Goal: Task Accomplishment & Management: Use online tool/utility

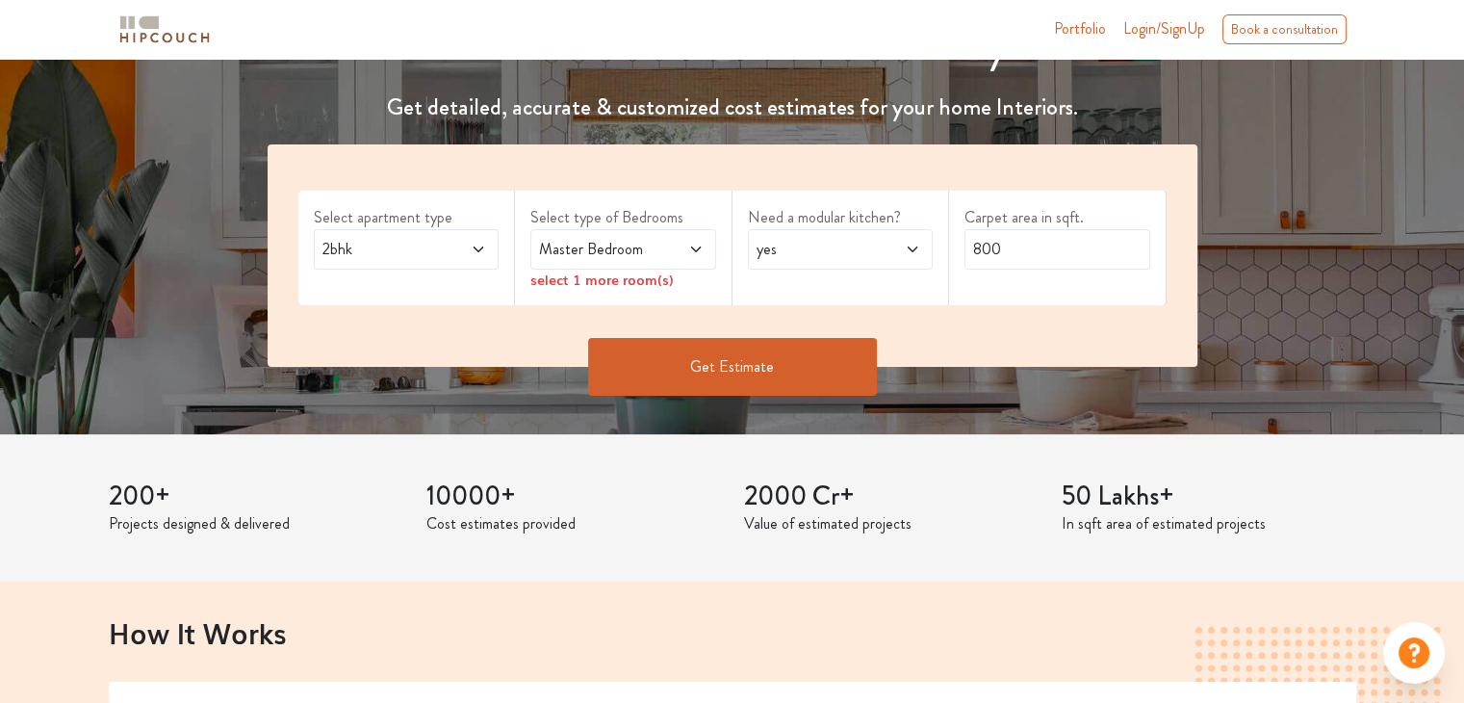
scroll to position [266, 0]
click at [1025, 243] on input "800" at bounding box center [1057, 249] width 186 height 40
click at [1023, 229] on input "text" at bounding box center [1057, 249] width 186 height 40
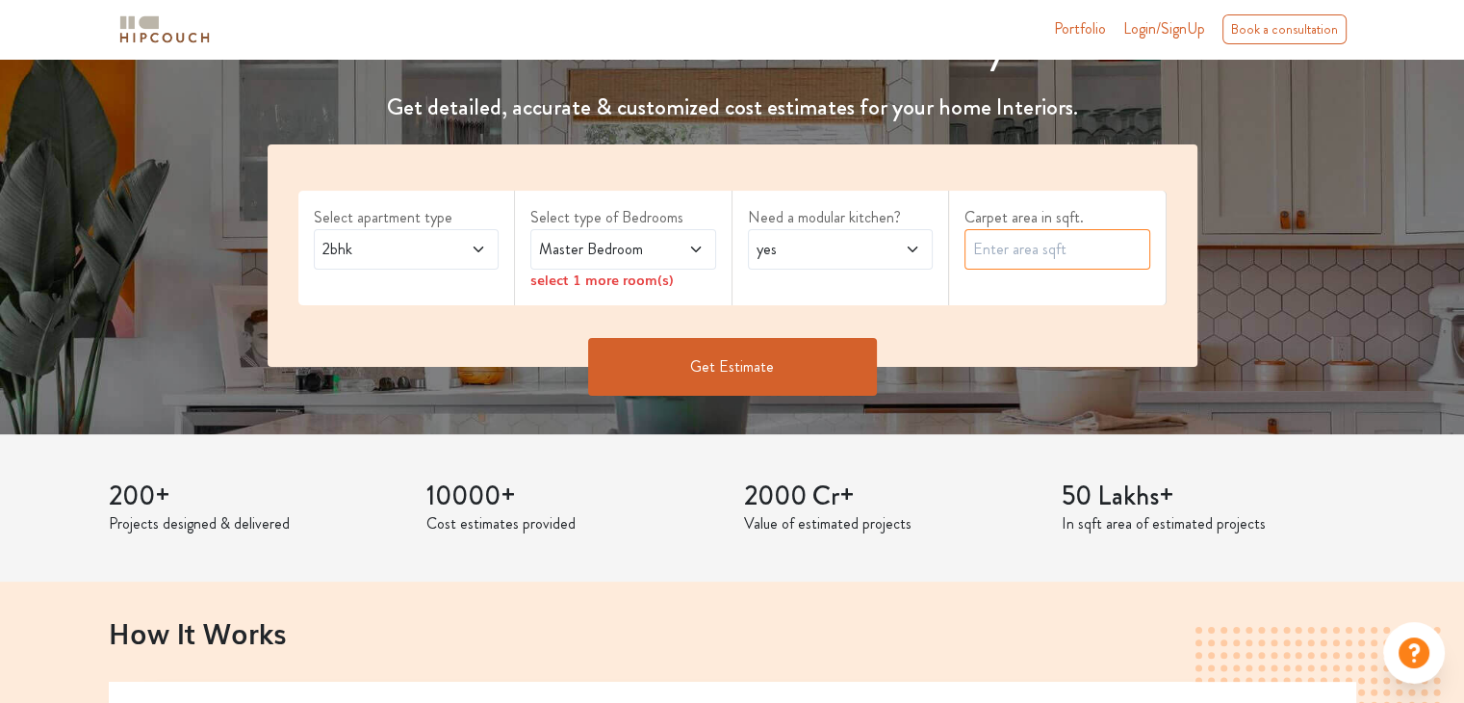
click at [1023, 229] on input "text" at bounding box center [1057, 249] width 186 height 40
click at [915, 247] on icon at bounding box center [912, 249] width 10 height 6
click at [902, 255] on span at bounding box center [899, 249] width 42 height 23
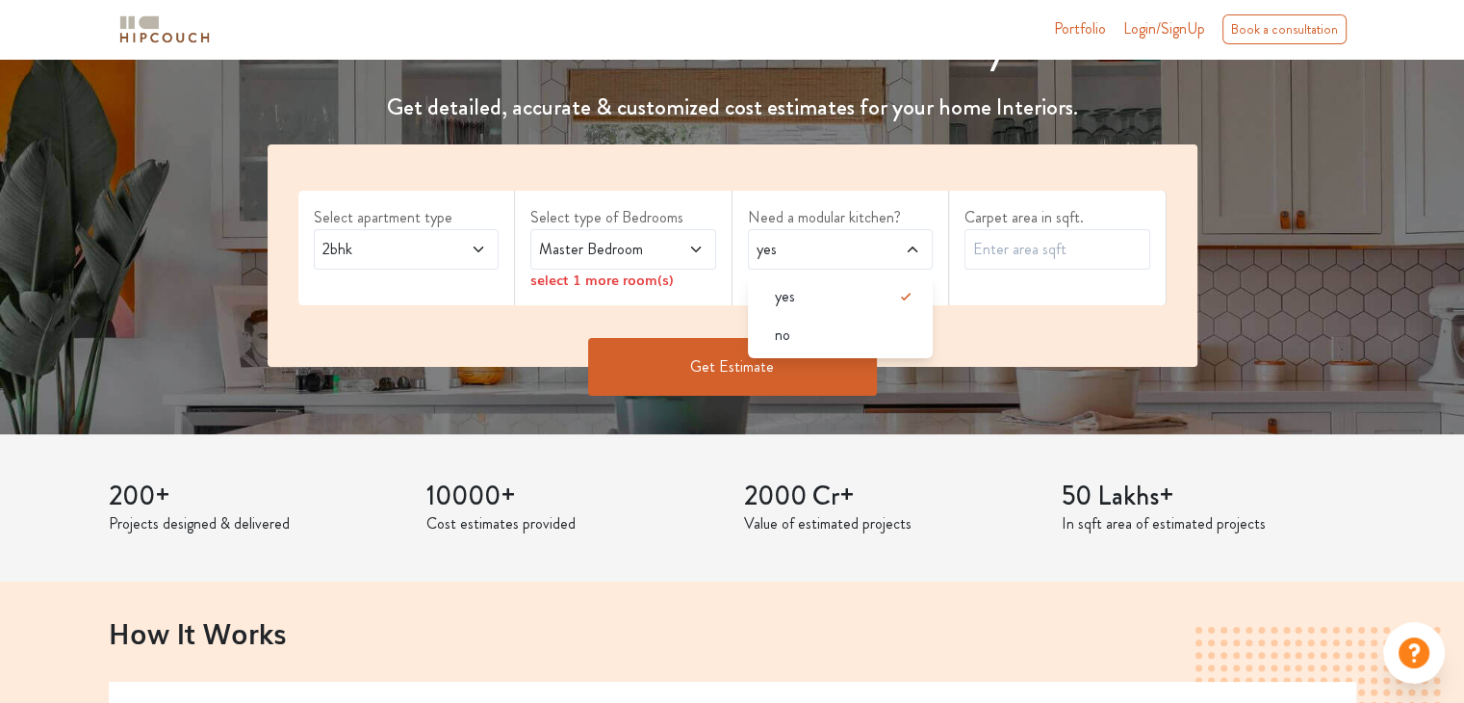
click at [609, 275] on div "select 1 more room(s)" at bounding box center [623, 279] width 186 height 20
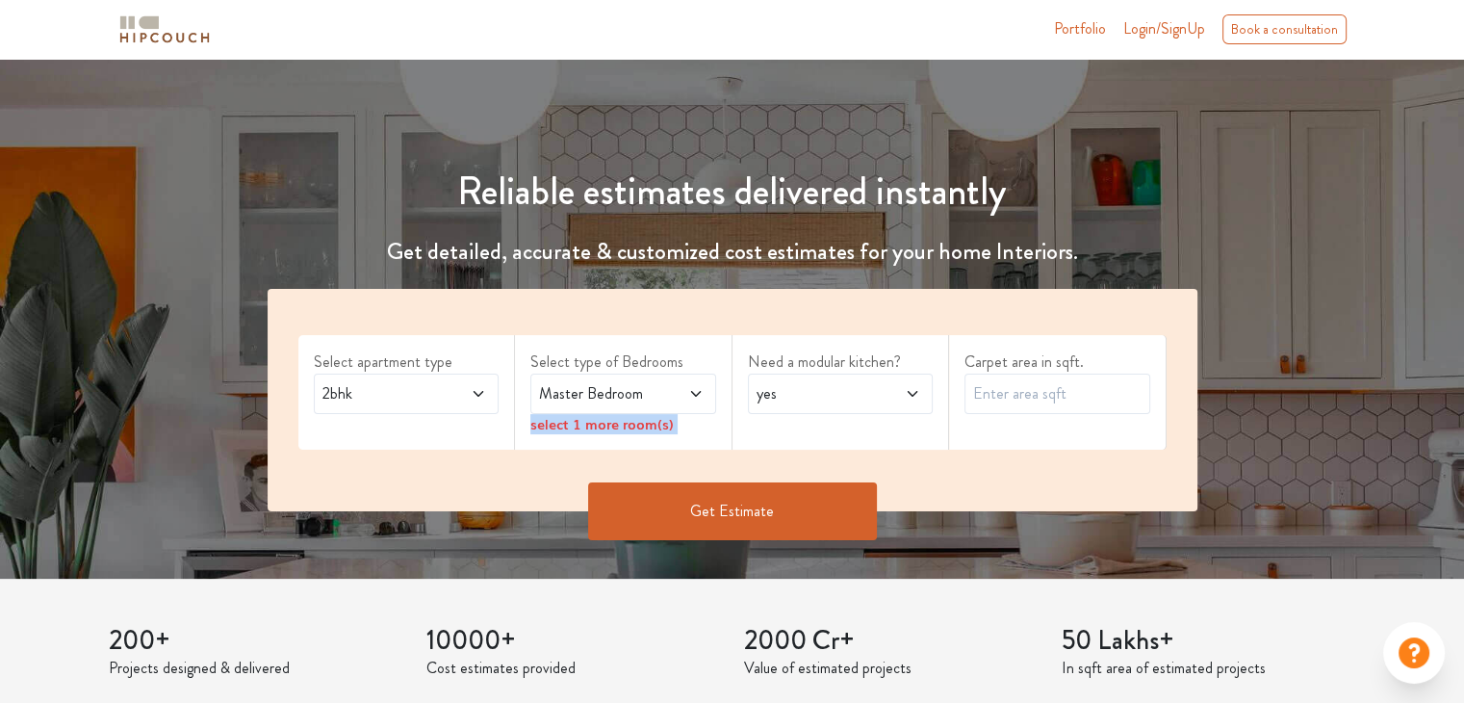
click at [609, 414] on div "select 1 more room(s)" at bounding box center [623, 424] width 186 height 20
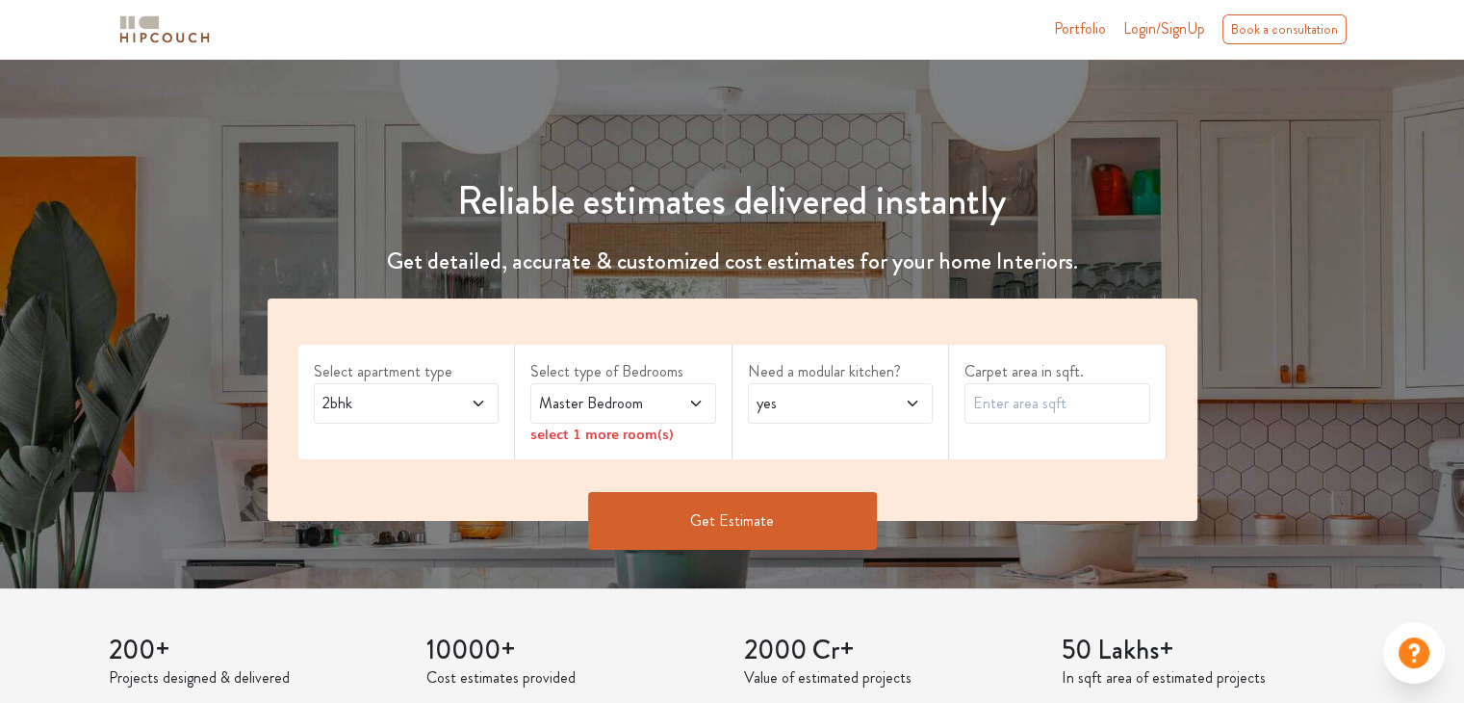
click at [697, 396] on icon at bounding box center [695, 403] width 15 height 15
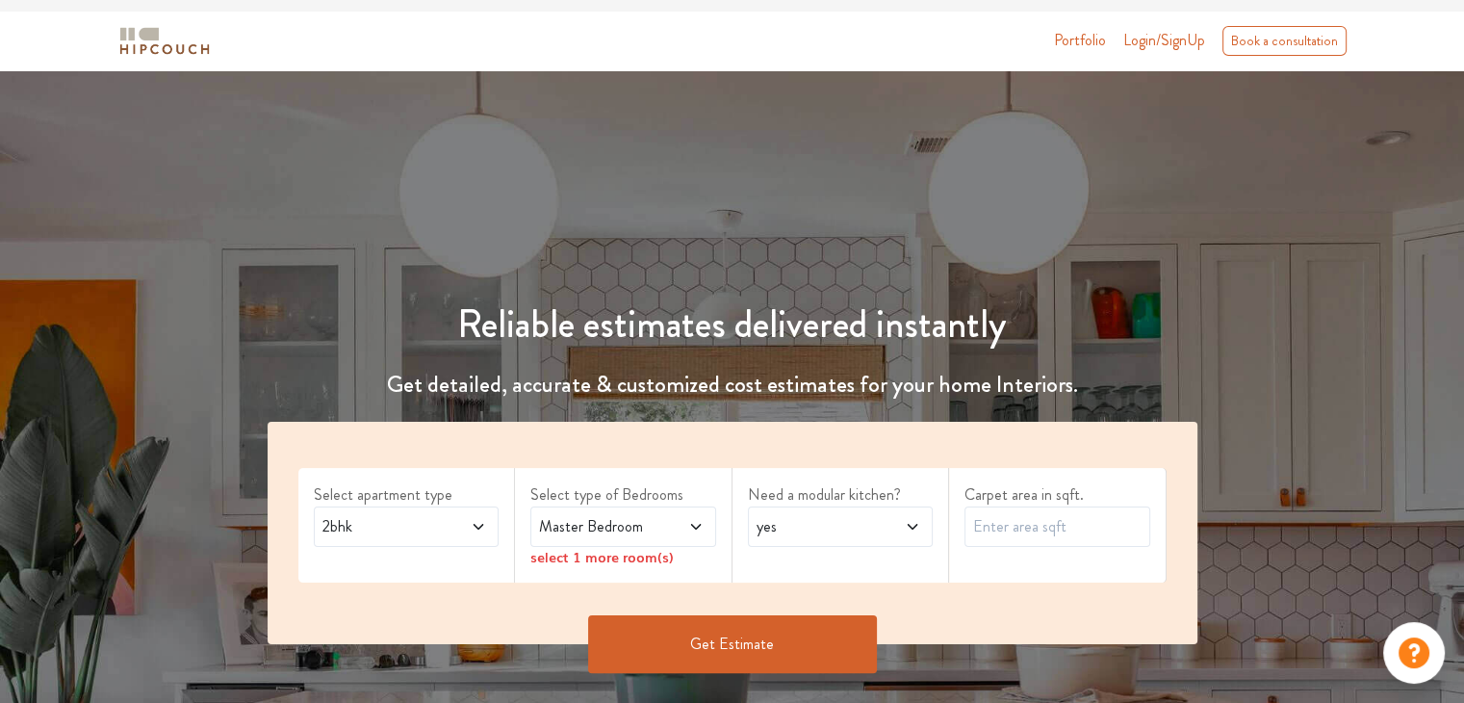
click at [873, 644] on div "Get Estimate" at bounding box center [732, 673] width 953 height 58
click at [701, 519] on icon at bounding box center [695, 526] width 15 height 15
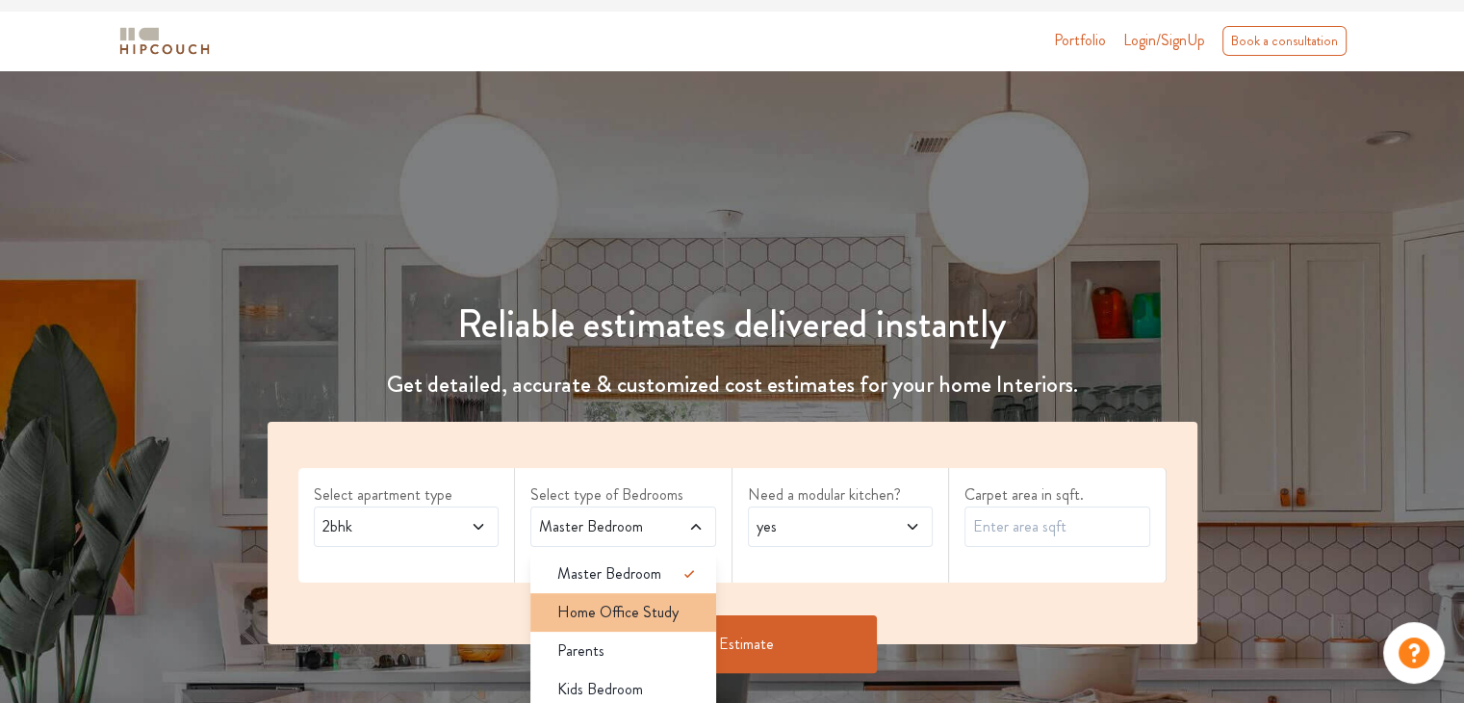
click at [679, 601] on div "Home Office Study" at bounding box center [629, 612] width 174 height 23
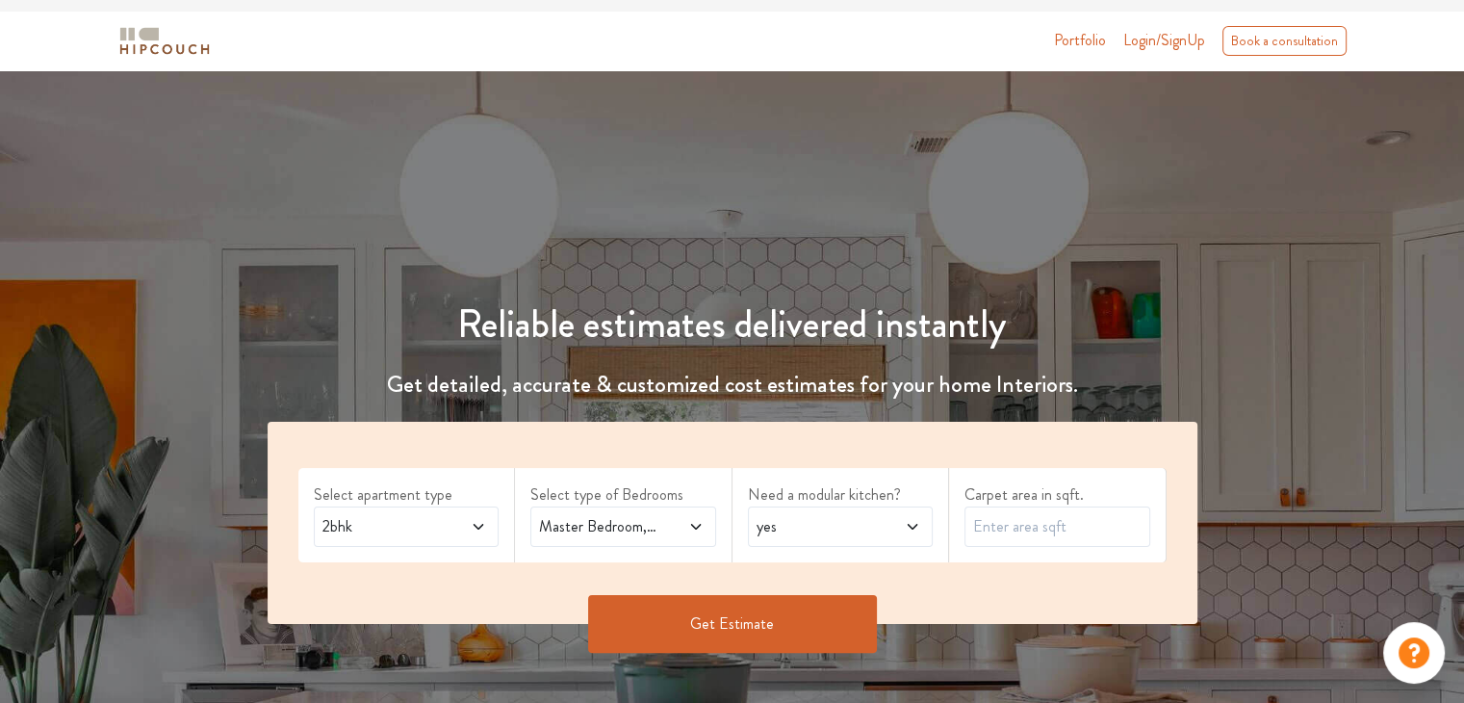
click at [693, 519] on icon at bounding box center [695, 526] width 15 height 15
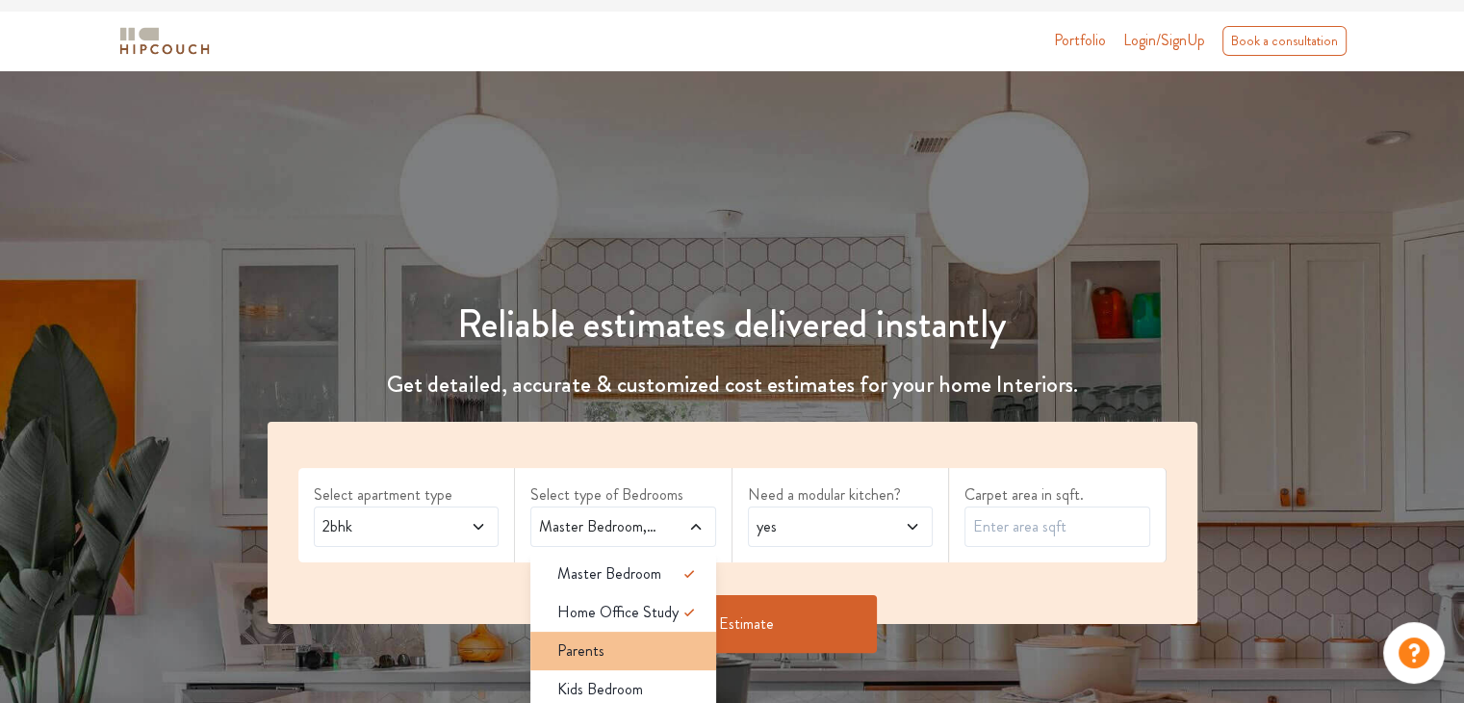
click at [644, 639] on div "Parents" at bounding box center [629, 650] width 174 height 23
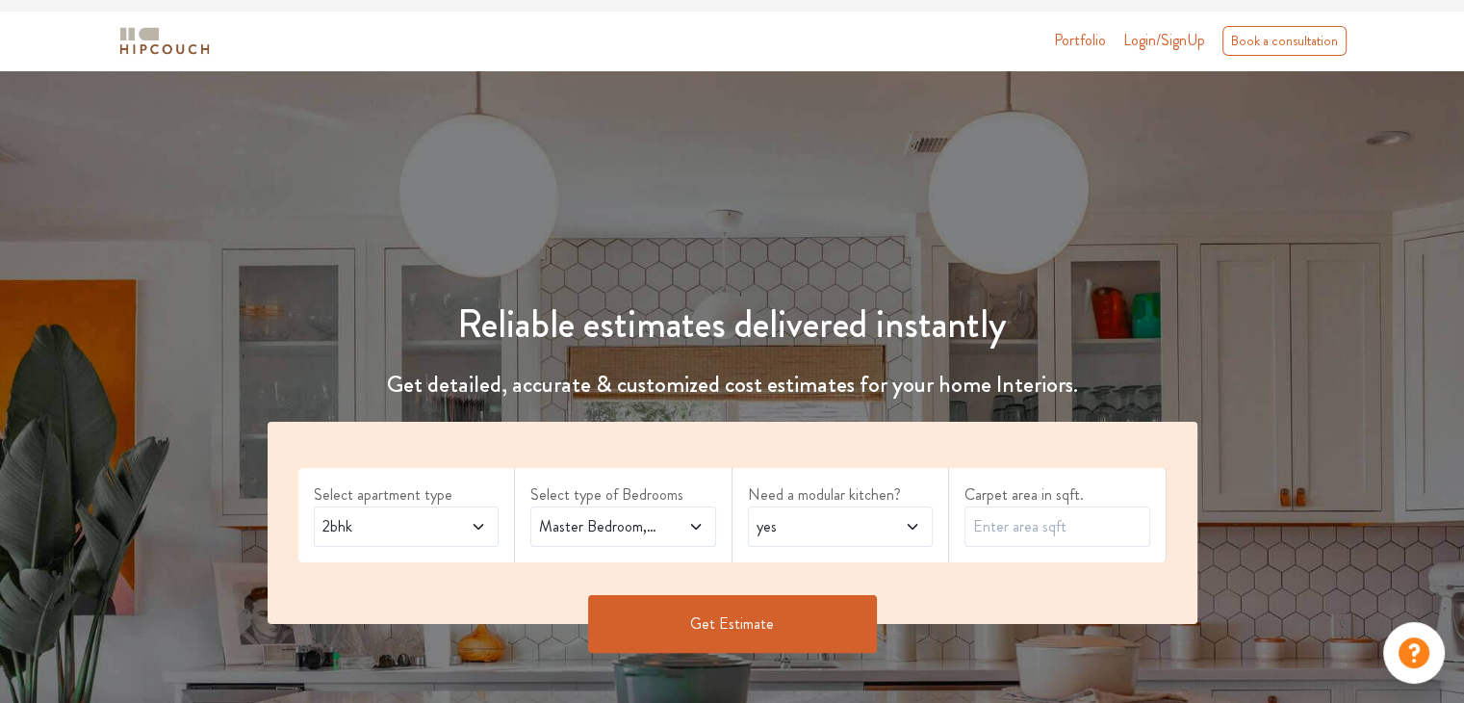
click at [696, 519] on icon at bounding box center [695, 526] width 15 height 15
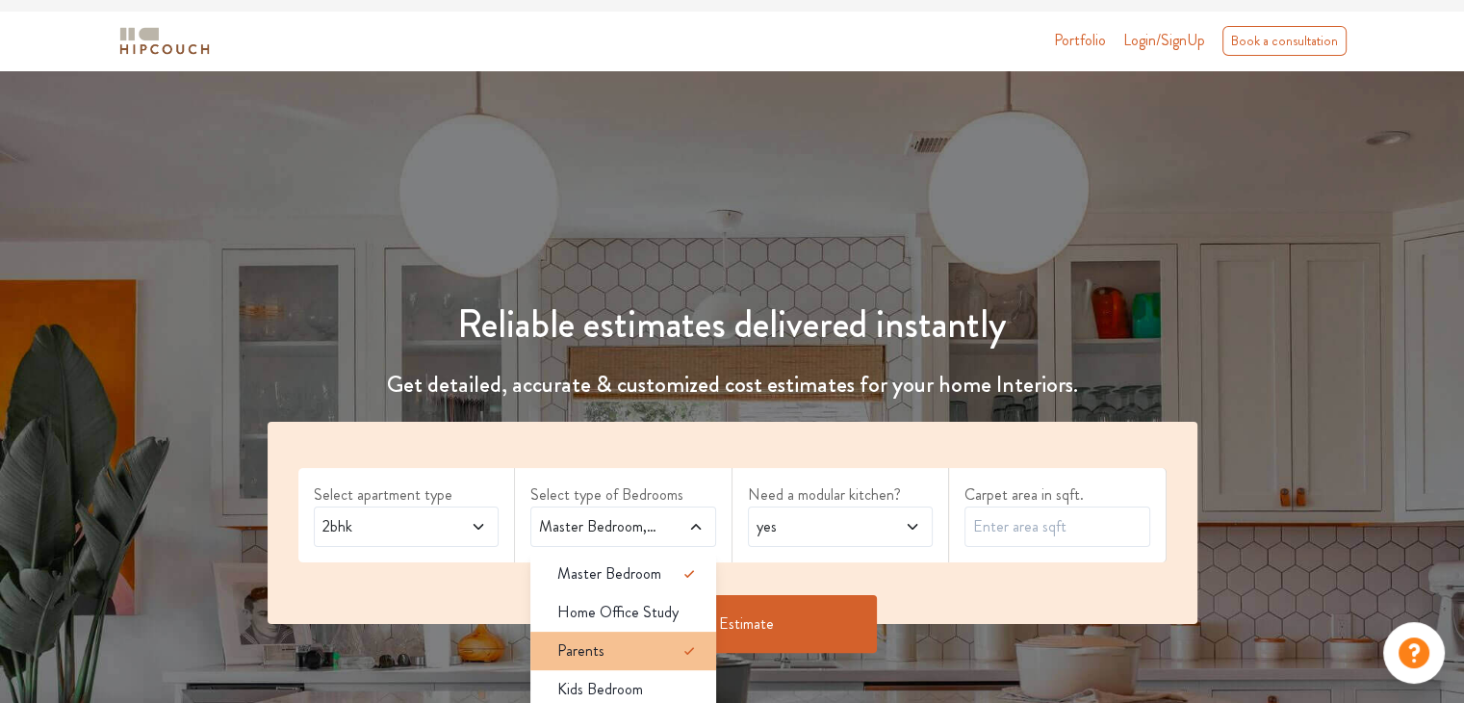
click at [670, 639] on div "Parents" at bounding box center [629, 650] width 174 height 23
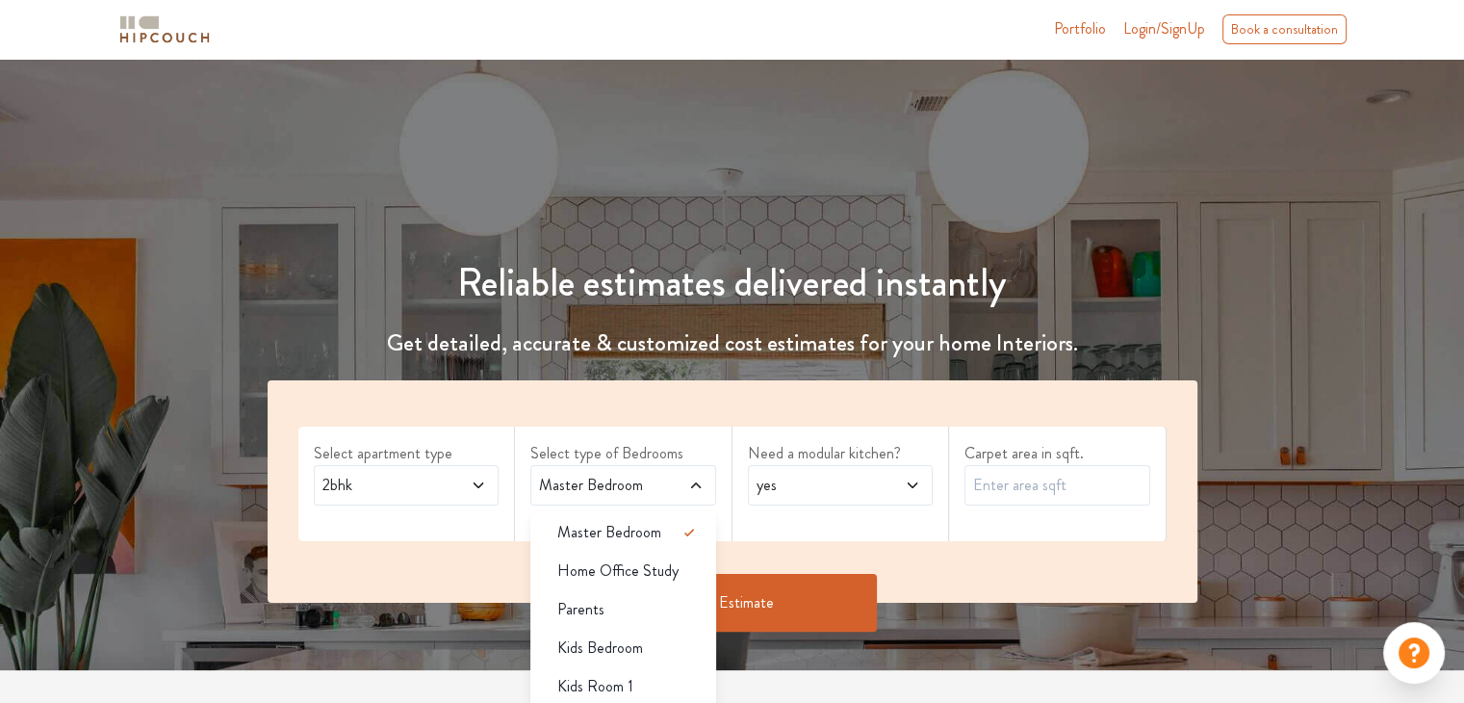
scroll to position [395, 0]
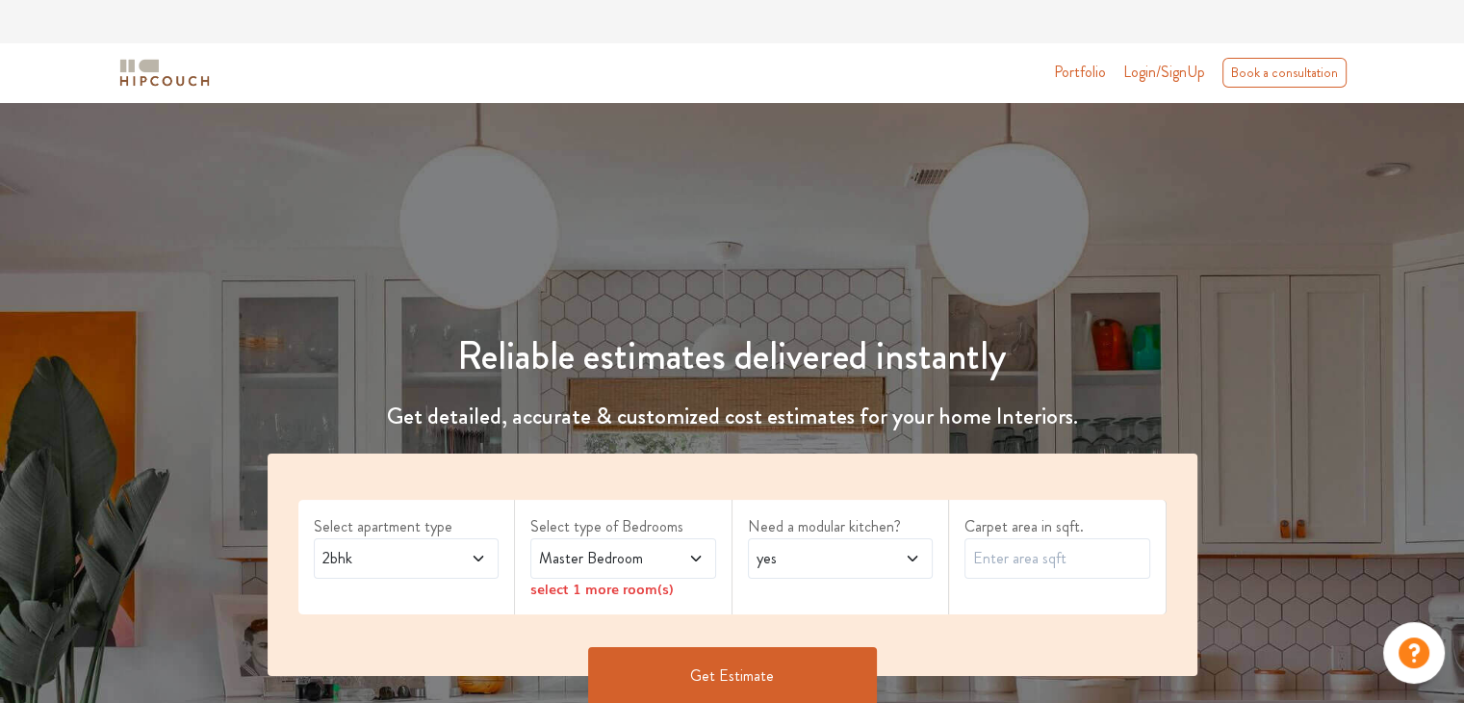
scroll to position [233, 0]
click at [693, 556] on icon at bounding box center [695, 559] width 10 height 6
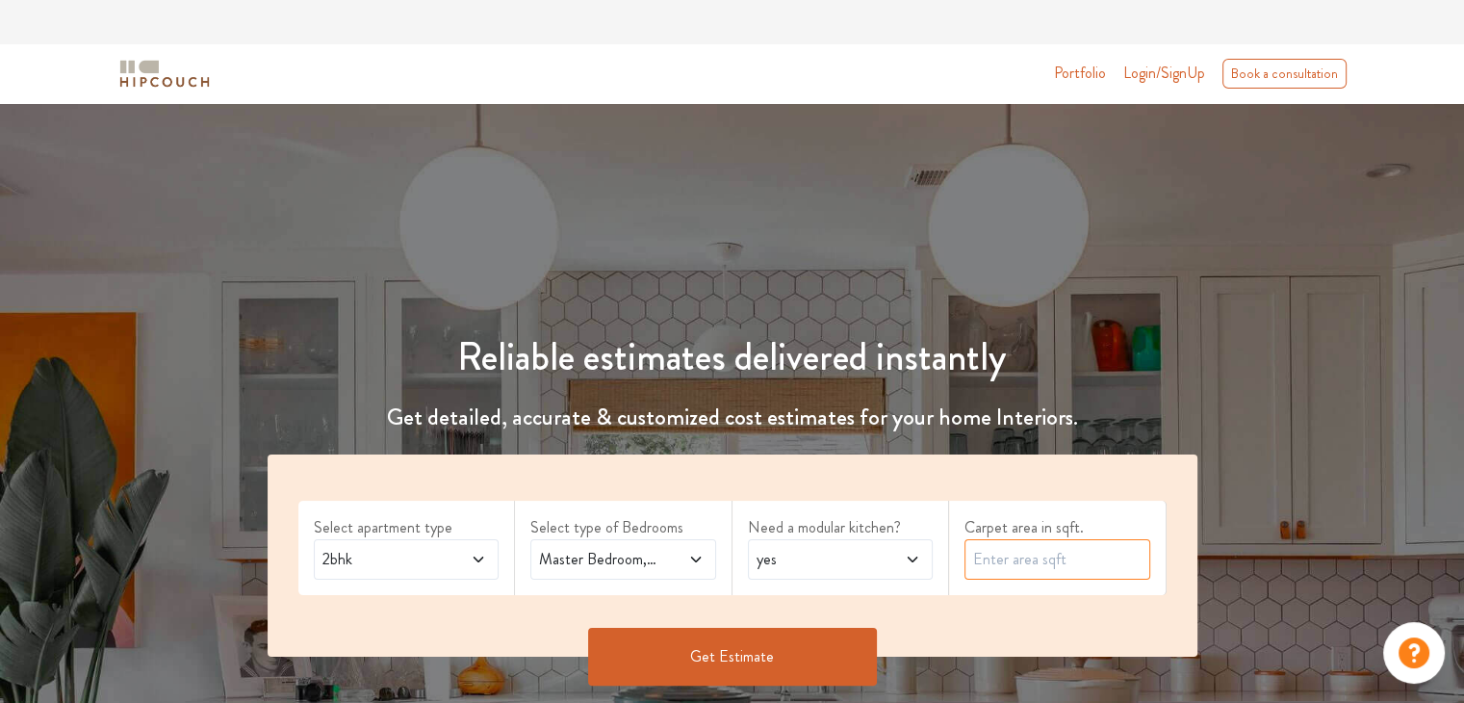
click at [1041, 539] on input "text" at bounding box center [1057, 559] width 186 height 40
type input "1"
type input "8"
type input "1000"
click at [805, 454] on div "Select apartment type 2bhk Select type of Bedrooms Master Bedroom,Guest Bedroom…" at bounding box center [733, 555] width 930 height 202
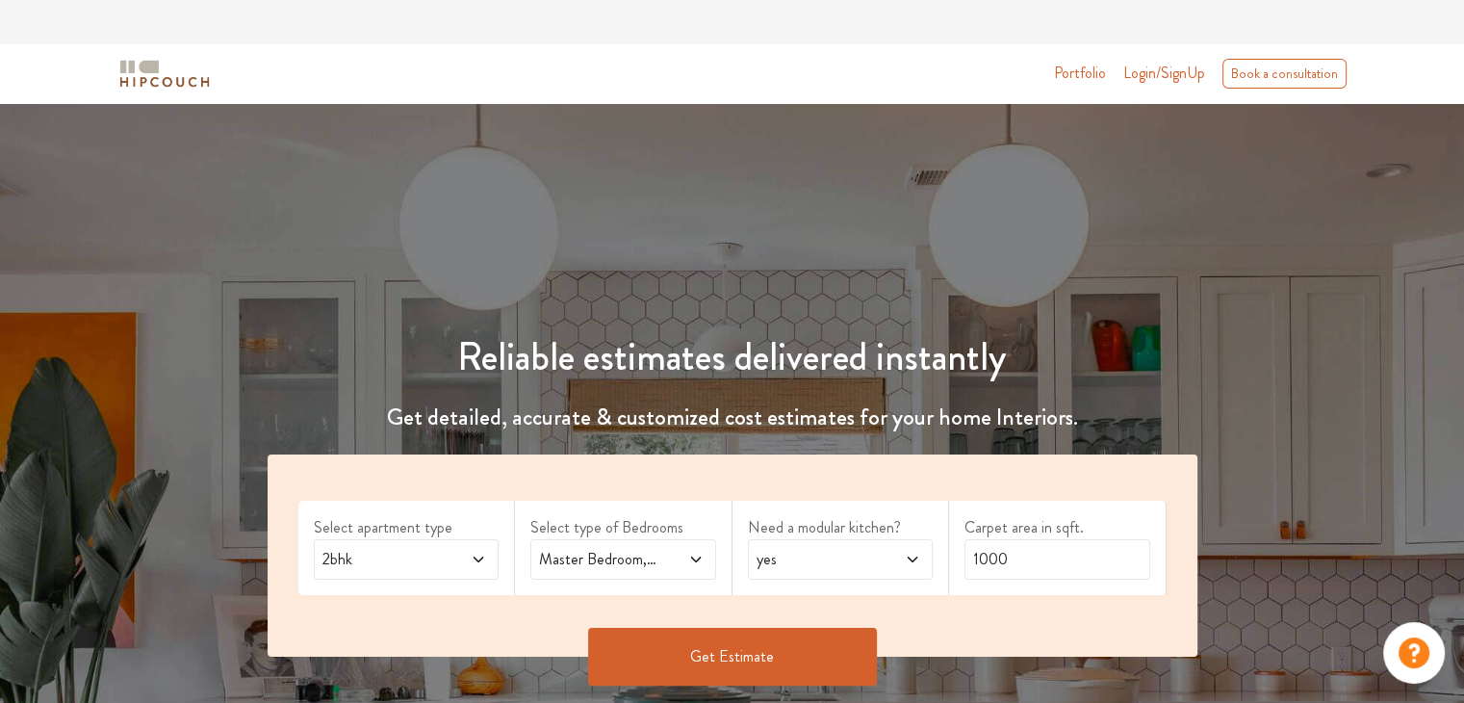
click at [797, 627] on button "Get Estimate" at bounding box center [732, 656] width 289 height 58
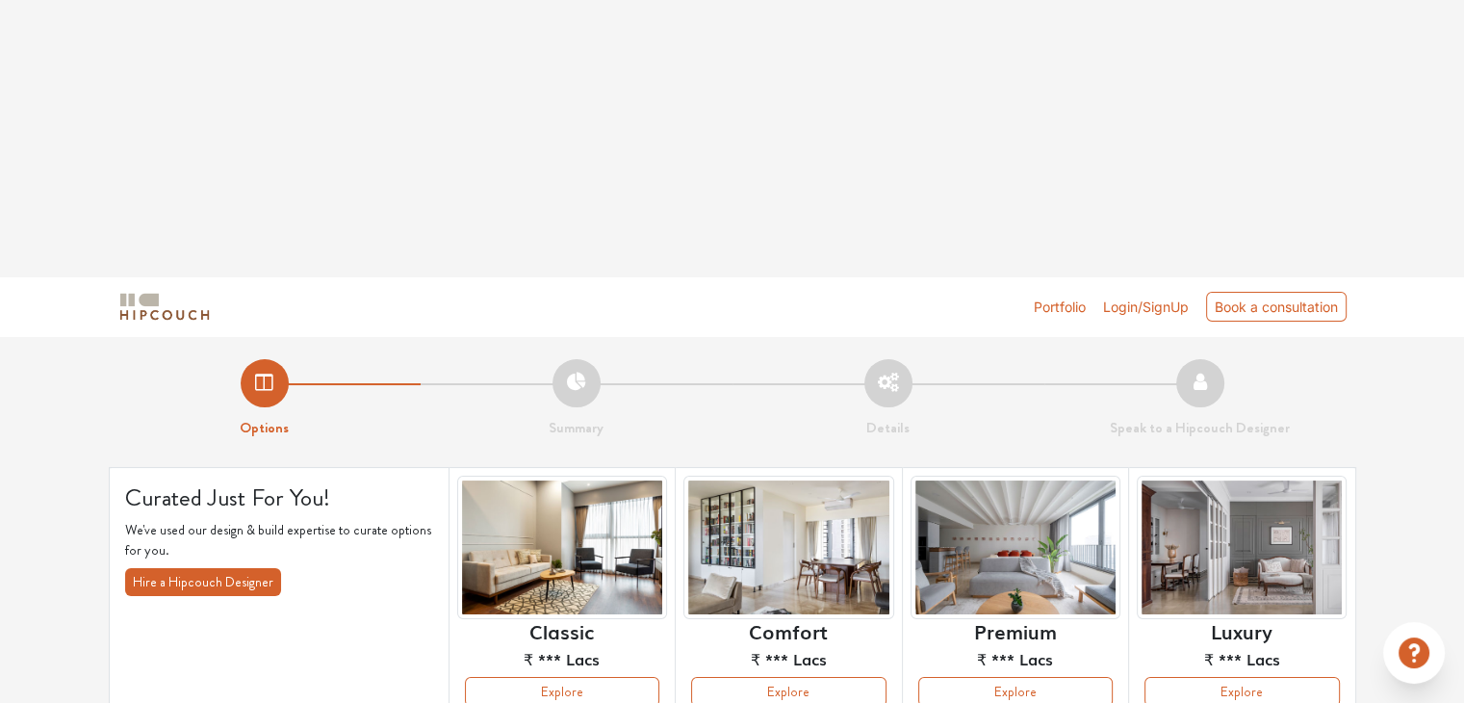
scroll to position [243, 0]
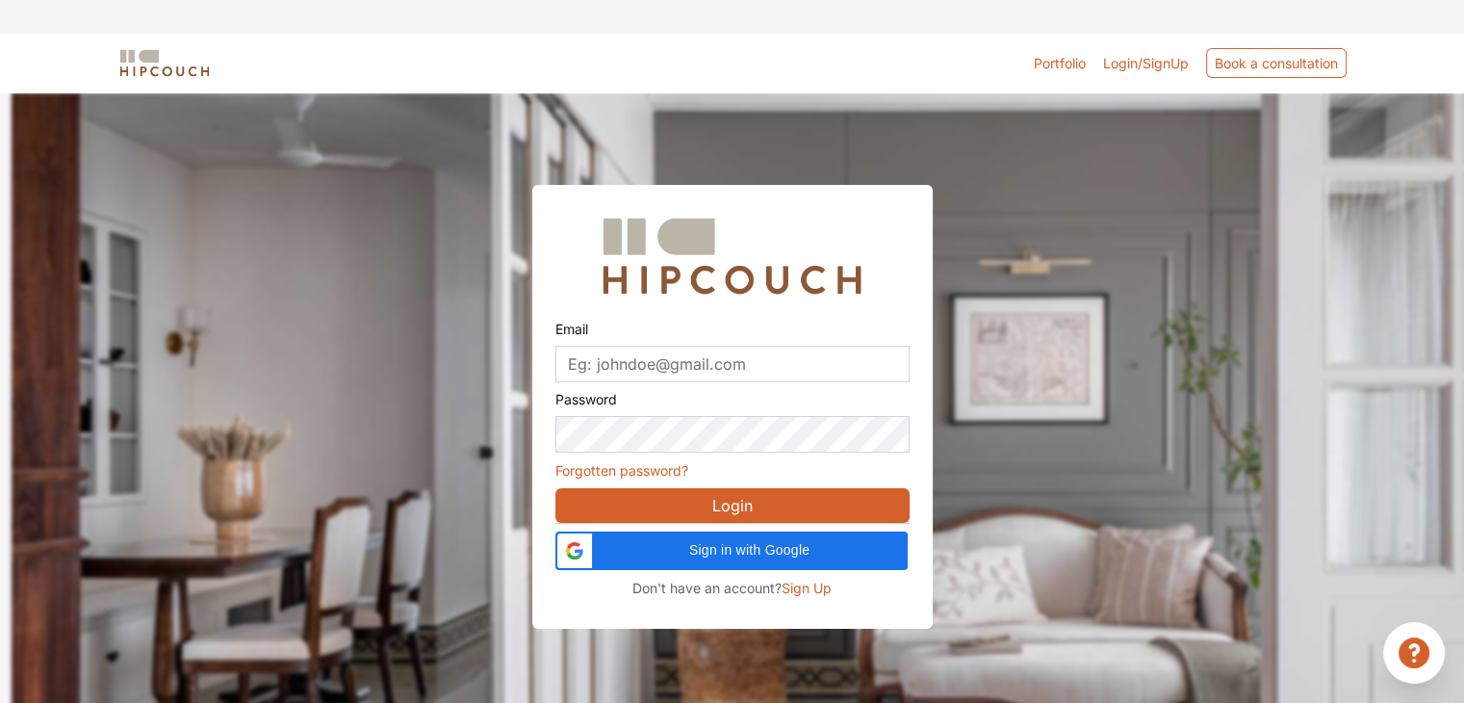
scroll to position [58, 0]
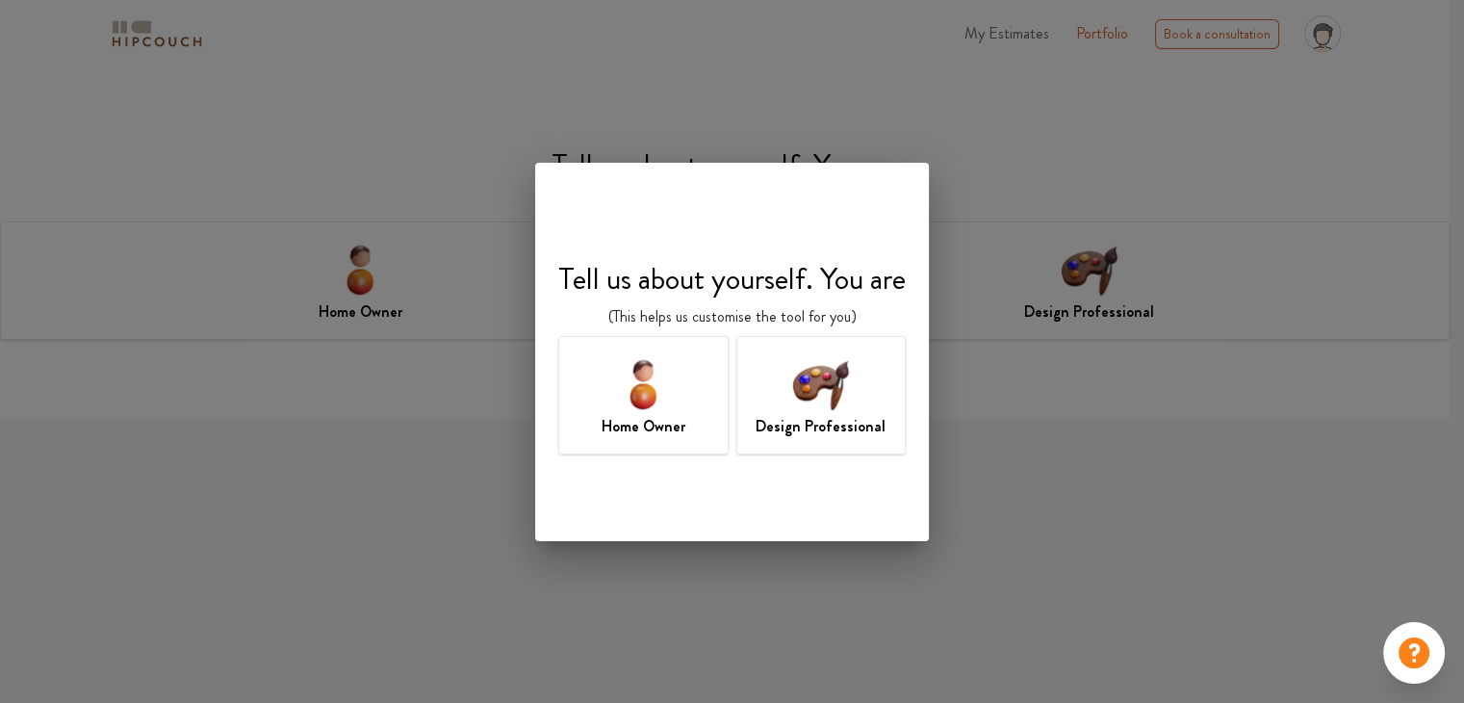
click at [762, 408] on div "Design Professional" at bounding box center [821, 395] width 170 height 118
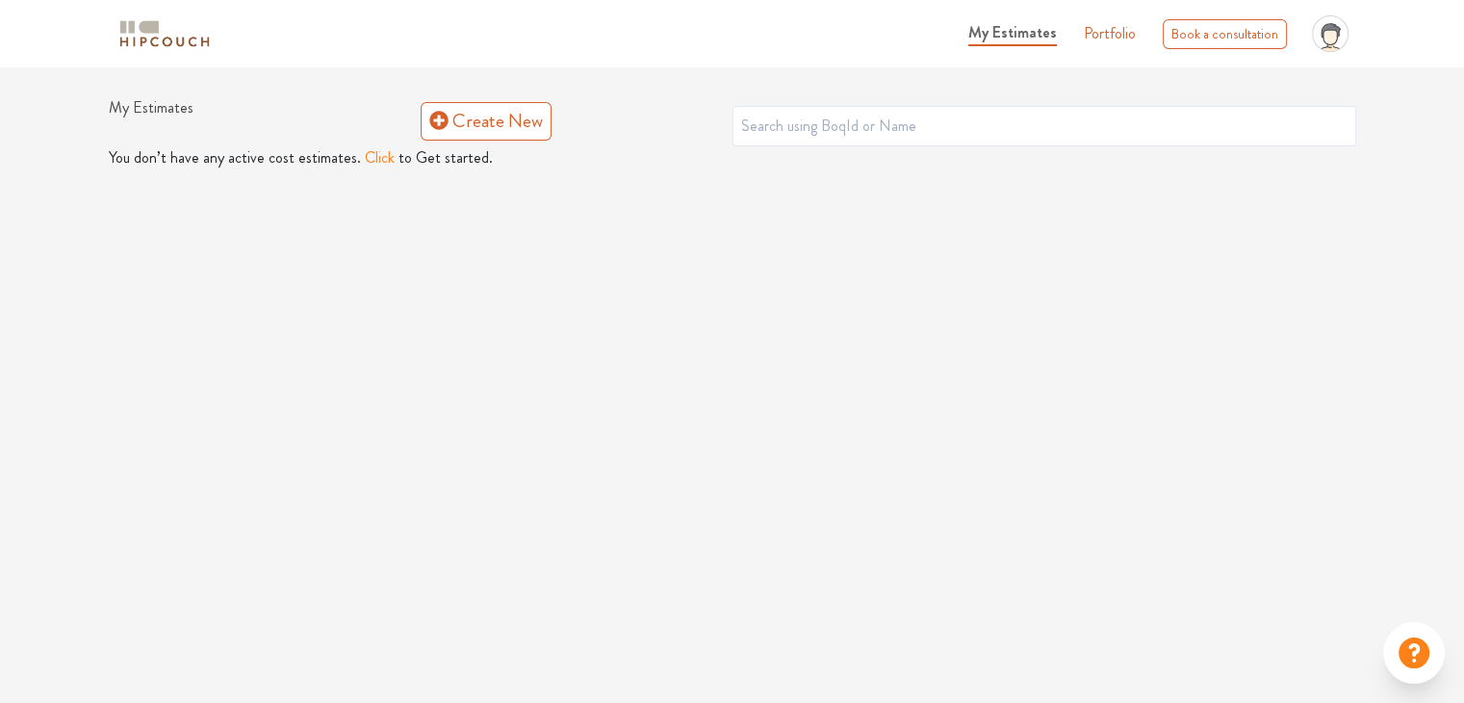
click at [366, 155] on button "Click" at bounding box center [380, 157] width 30 height 23
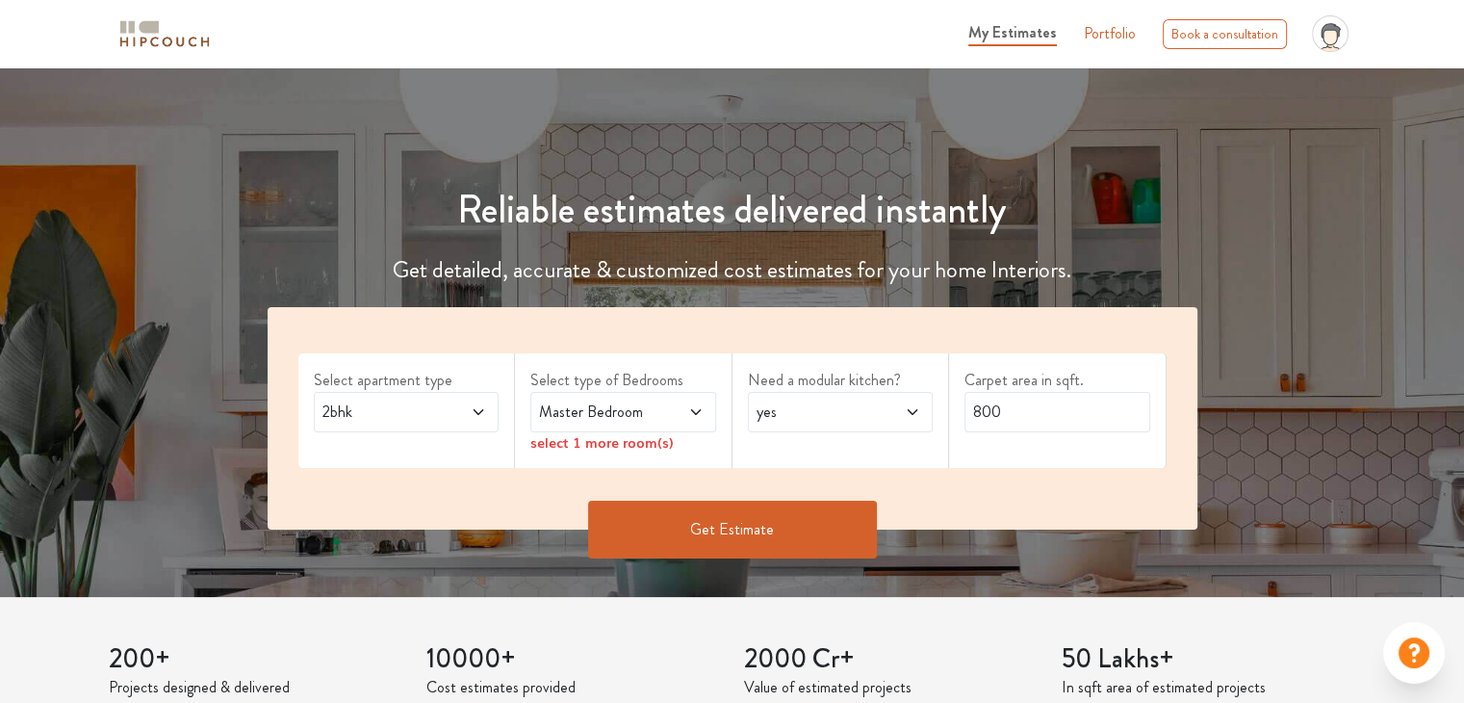
scroll to position [119, 0]
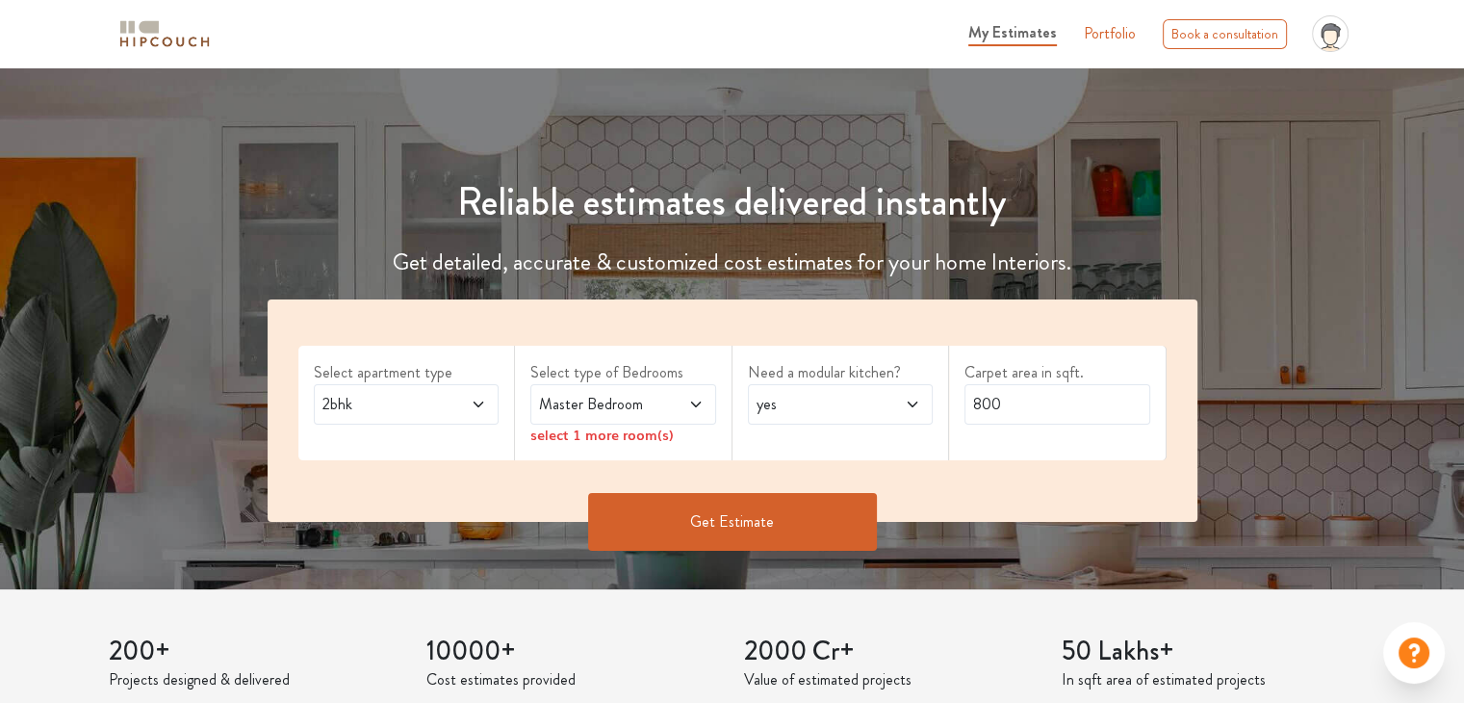
click at [732, 519] on button "Get Estimate" at bounding box center [732, 522] width 289 height 58
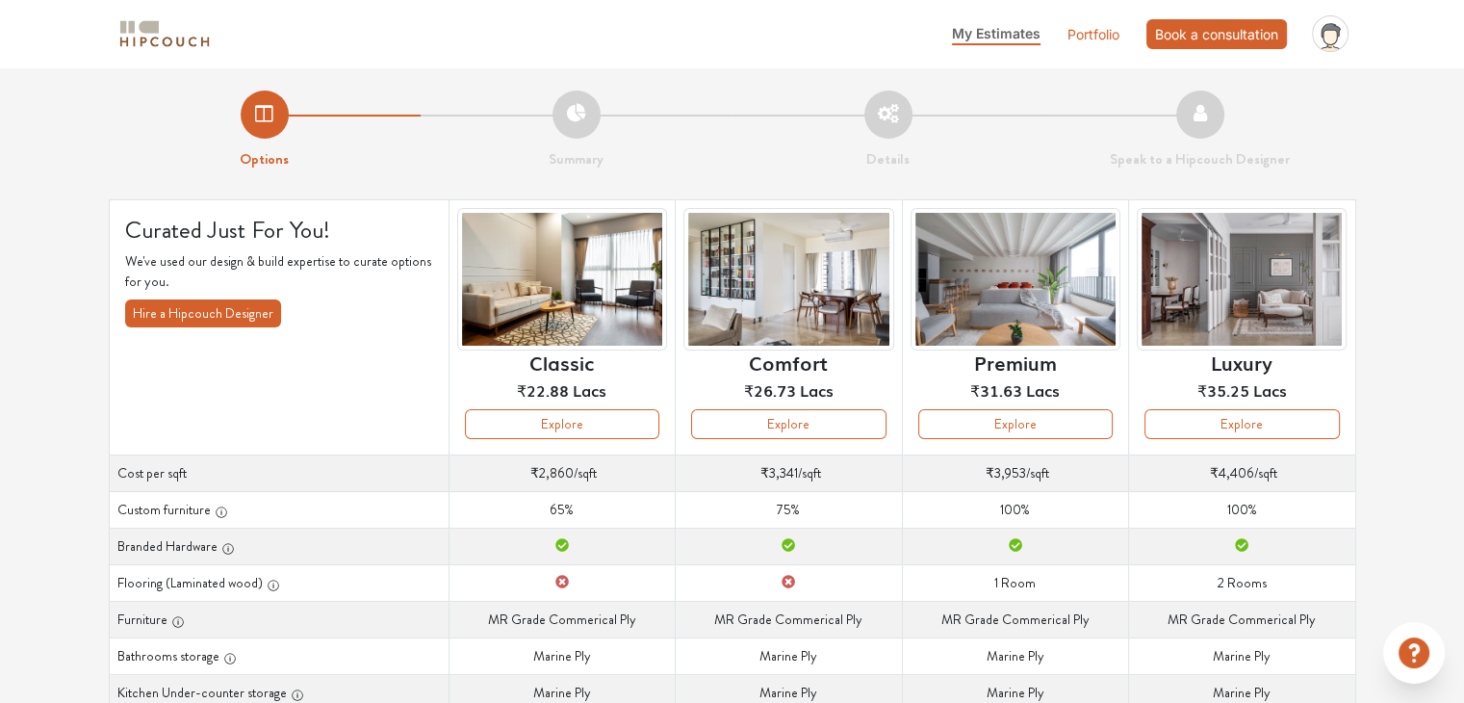
click at [1198, 43] on div "Book a consultation" at bounding box center [1216, 34] width 141 height 30
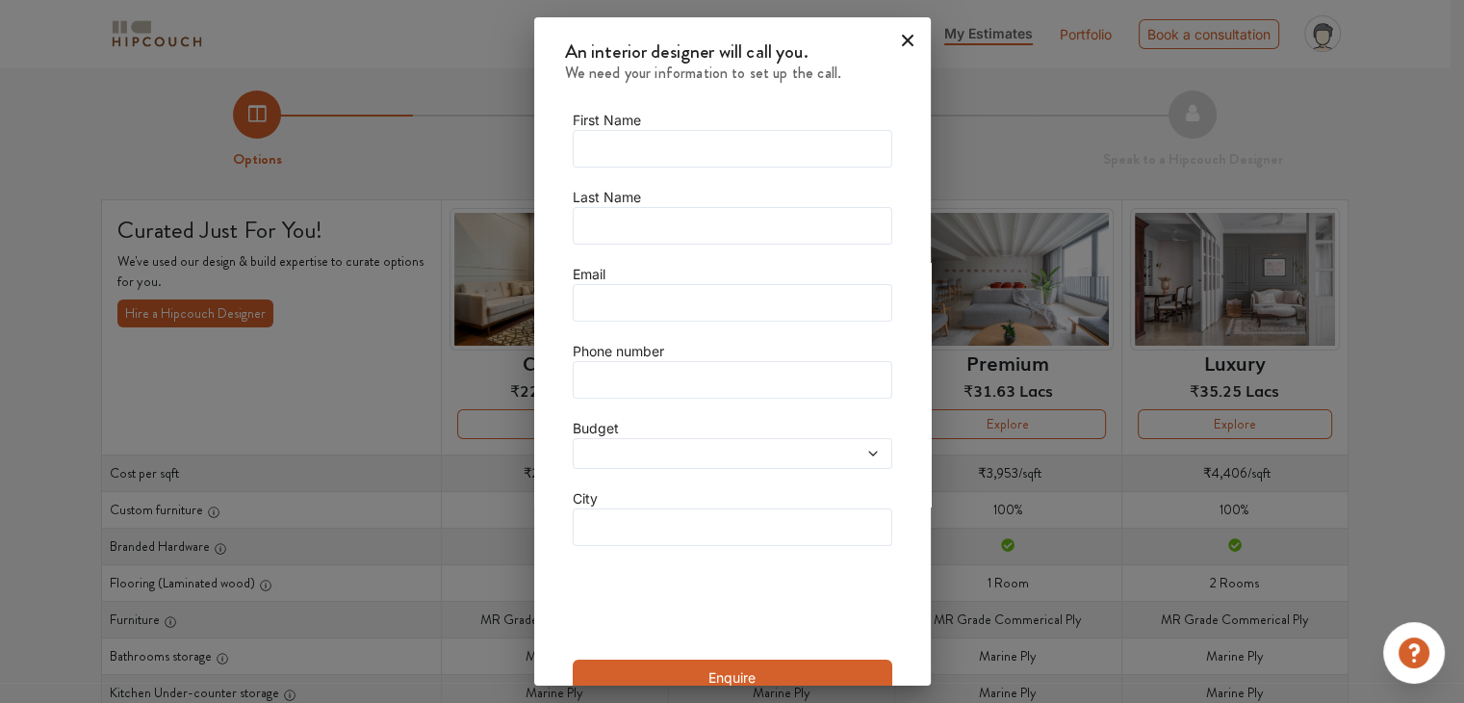
click at [902, 38] on icon at bounding box center [908, 41] width 12 height 12
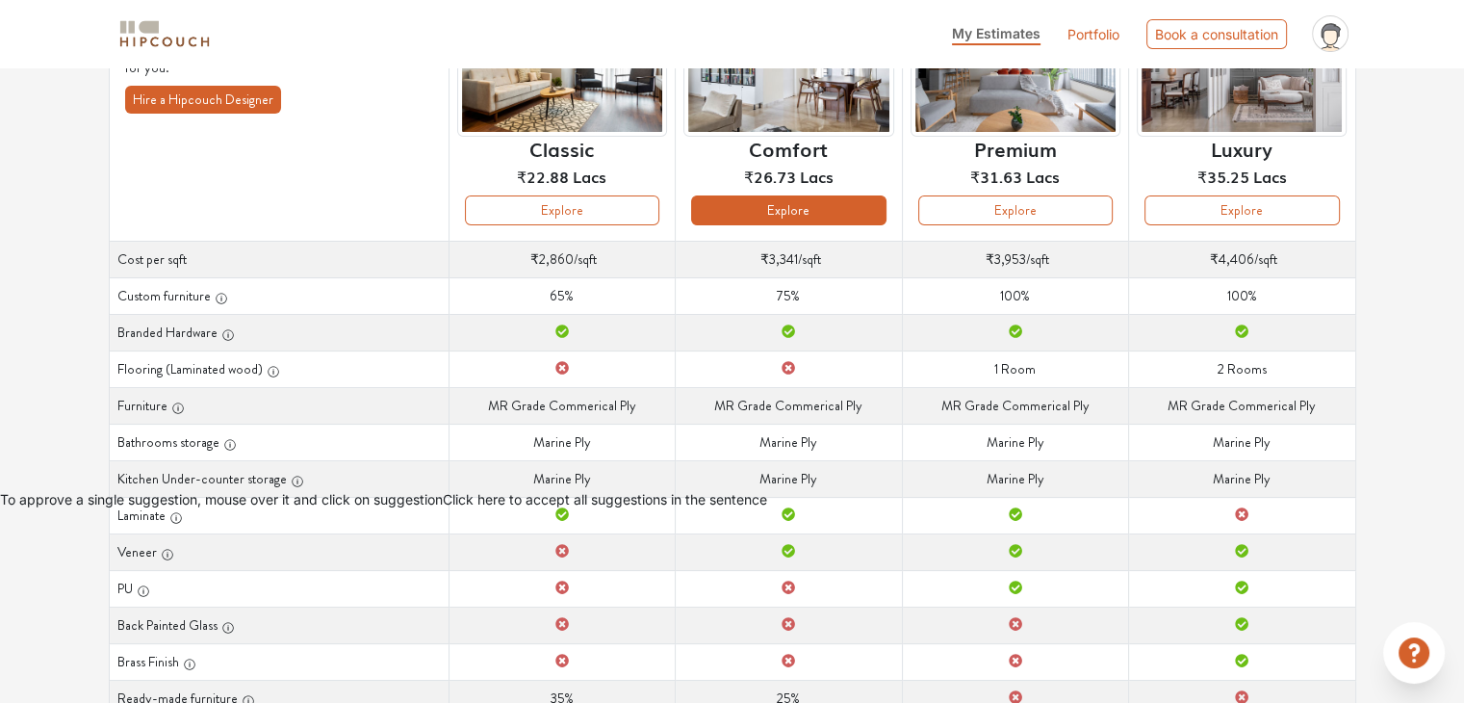
scroll to position [210, 0]
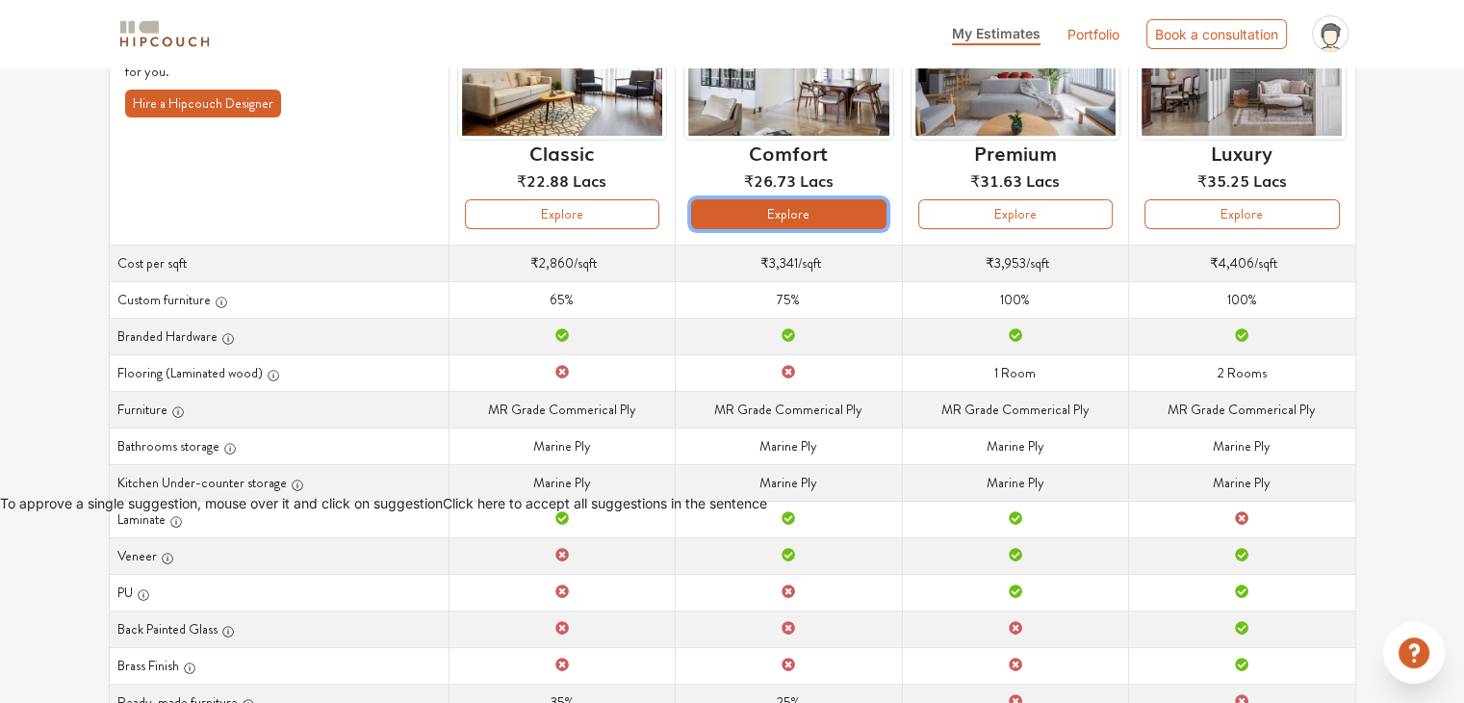
click at [835, 205] on button "Explore" at bounding box center [788, 214] width 194 height 30
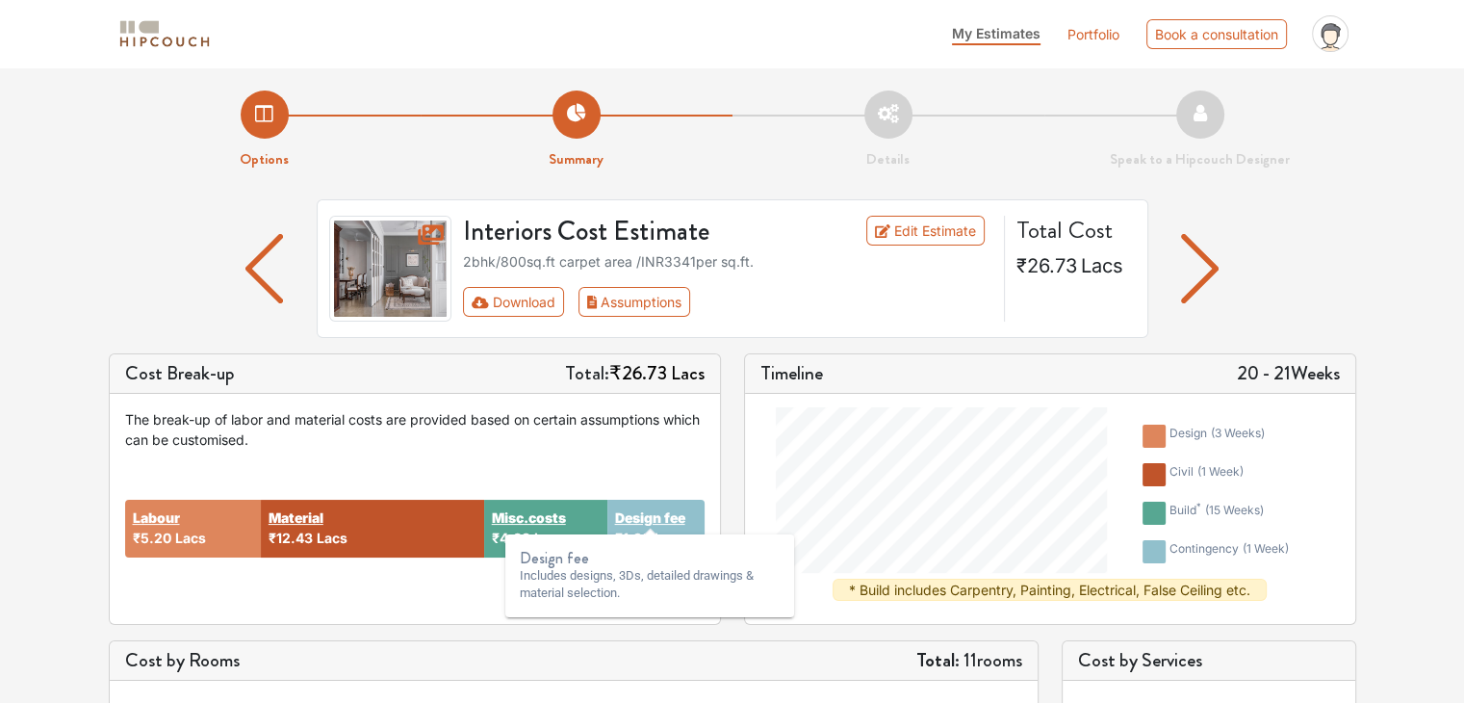
click at [647, 510] on strong "Design fee" at bounding box center [650, 517] width 70 height 20
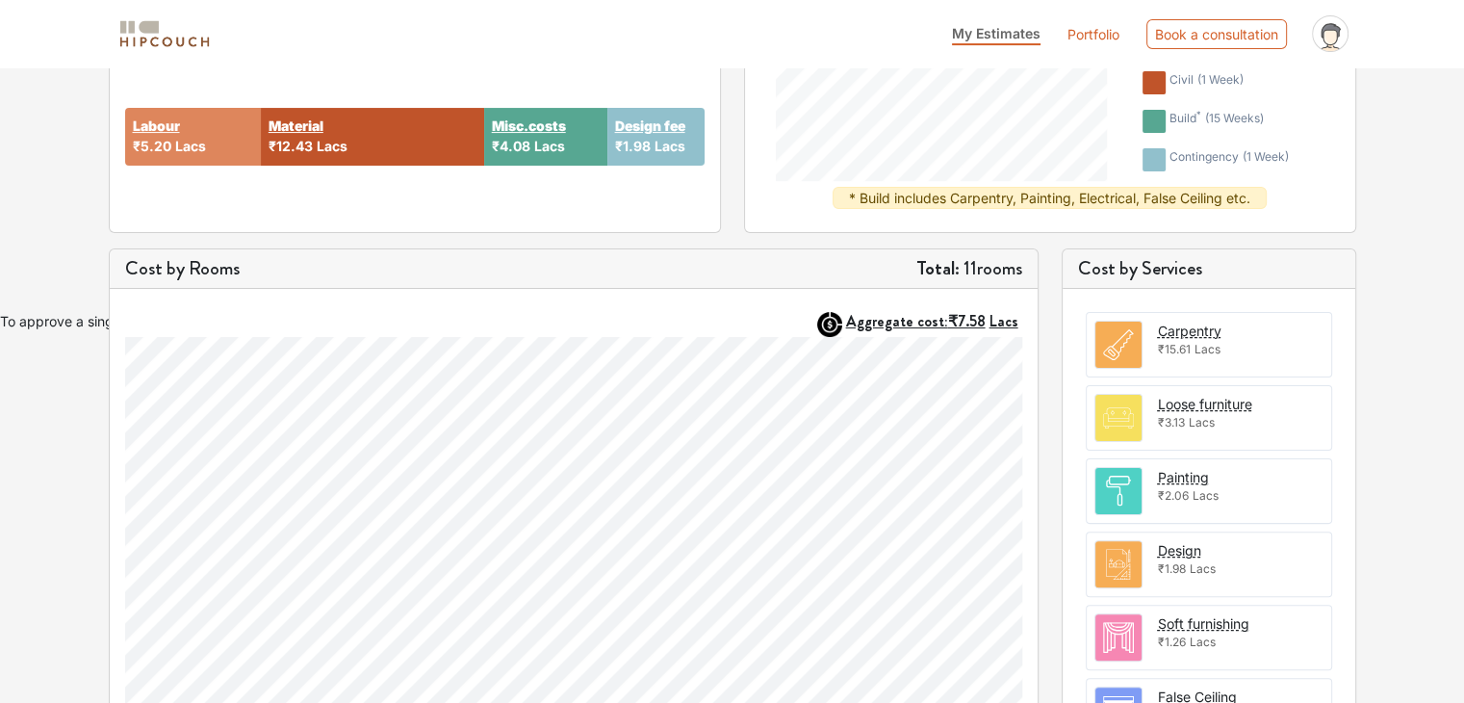
scroll to position [390, 0]
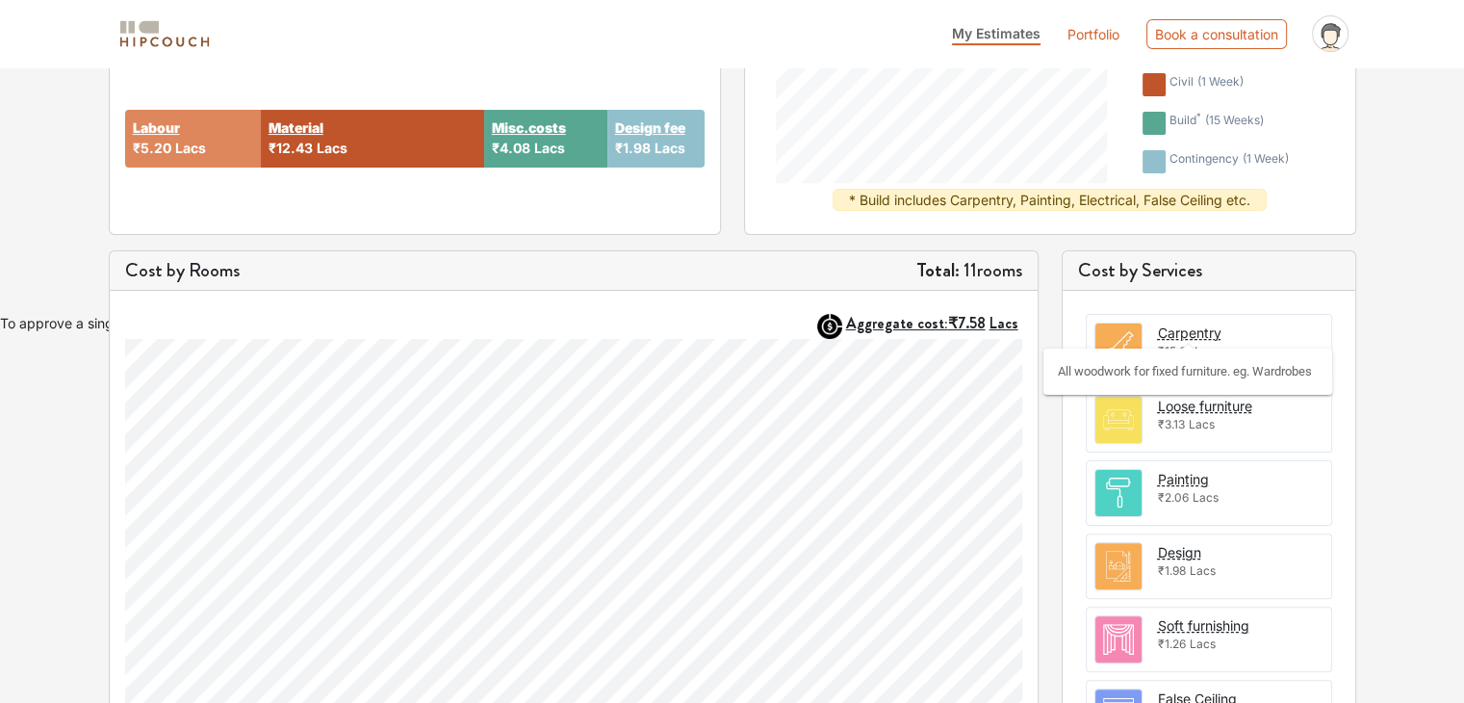
click at [1170, 328] on div "Carpentry" at bounding box center [1190, 332] width 64 height 20
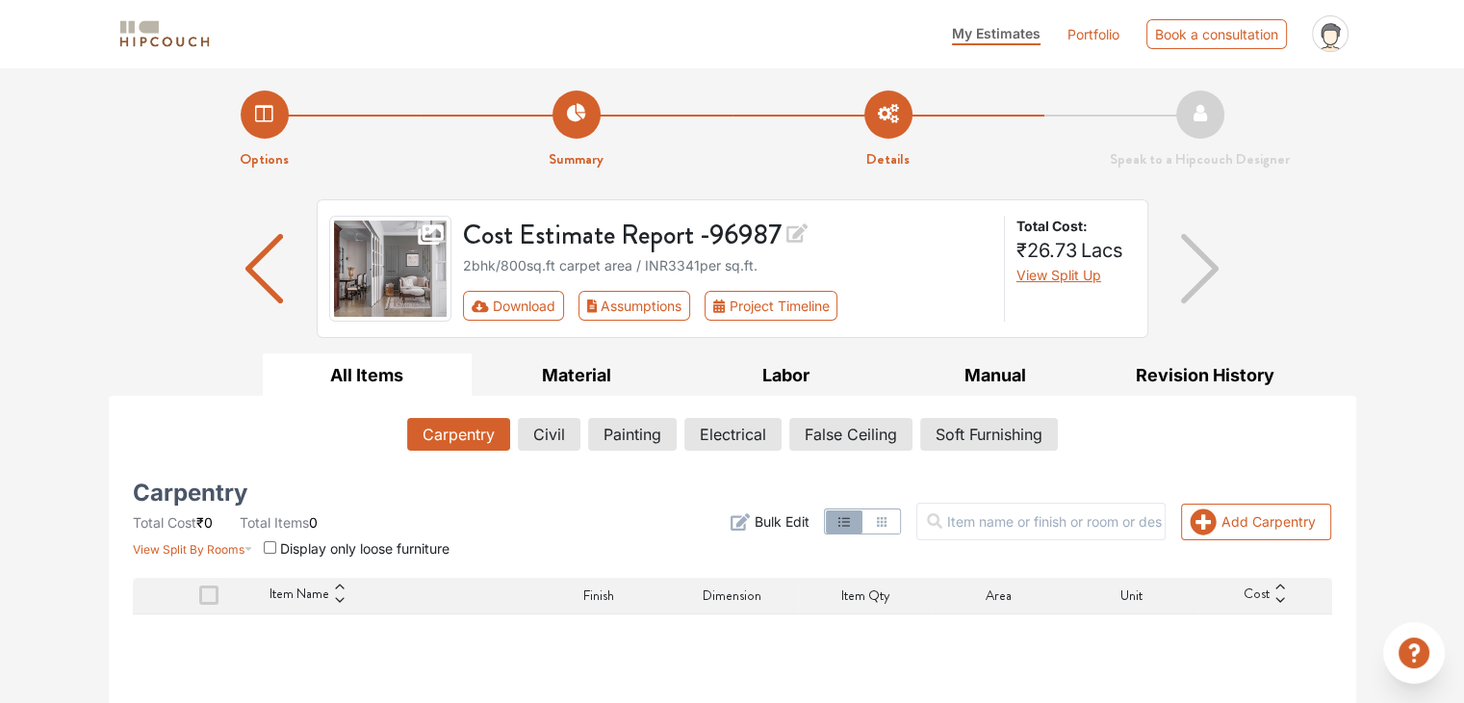
scroll to position [214, 0]
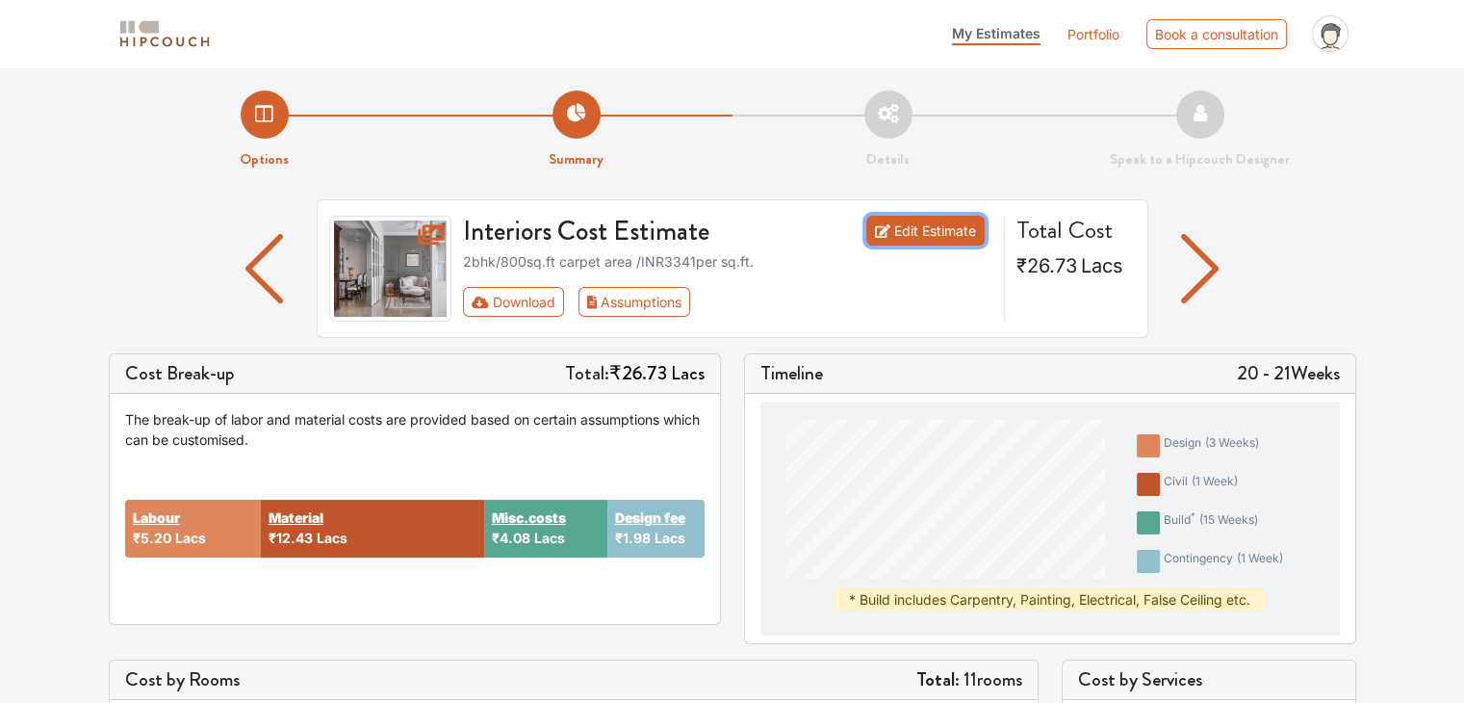
click at [943, 220] on link "Edit Estimate" at bounding box center [925, 231] width 118 height 30
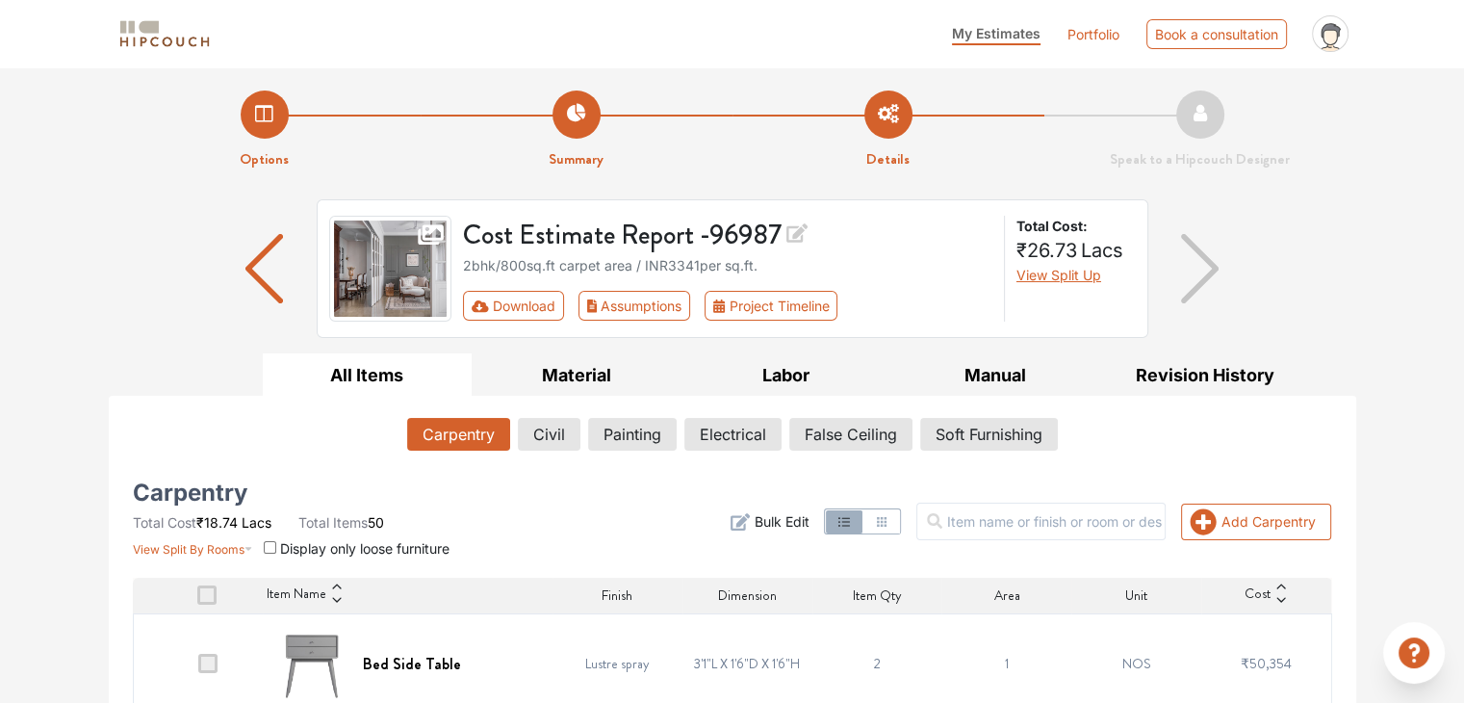
click at [1080, 37] on link "Portfolio" at bounding box center [1093, 34] width 52 height 20
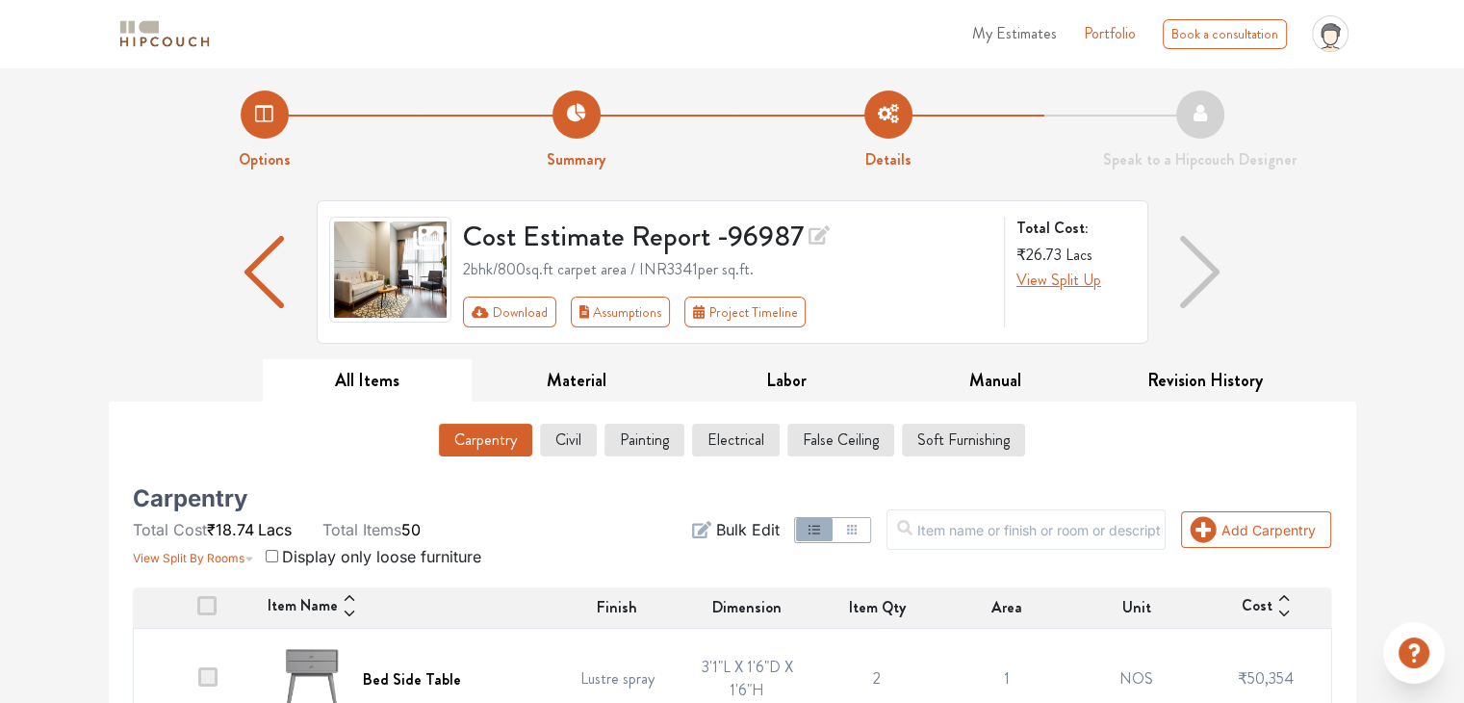
click at [1207, 267] on img "button" at bounding box center [1199, 272] width 38 height 72
drag, startPoint x: 1207, startPoint y: 267, endPoint x: 1192, endPoint y: 104, distance: 163.3
click at [1192, 104] on li "Speak to a Hipcouch Designer" at bounding box center [1200, 130] width 312 height 81
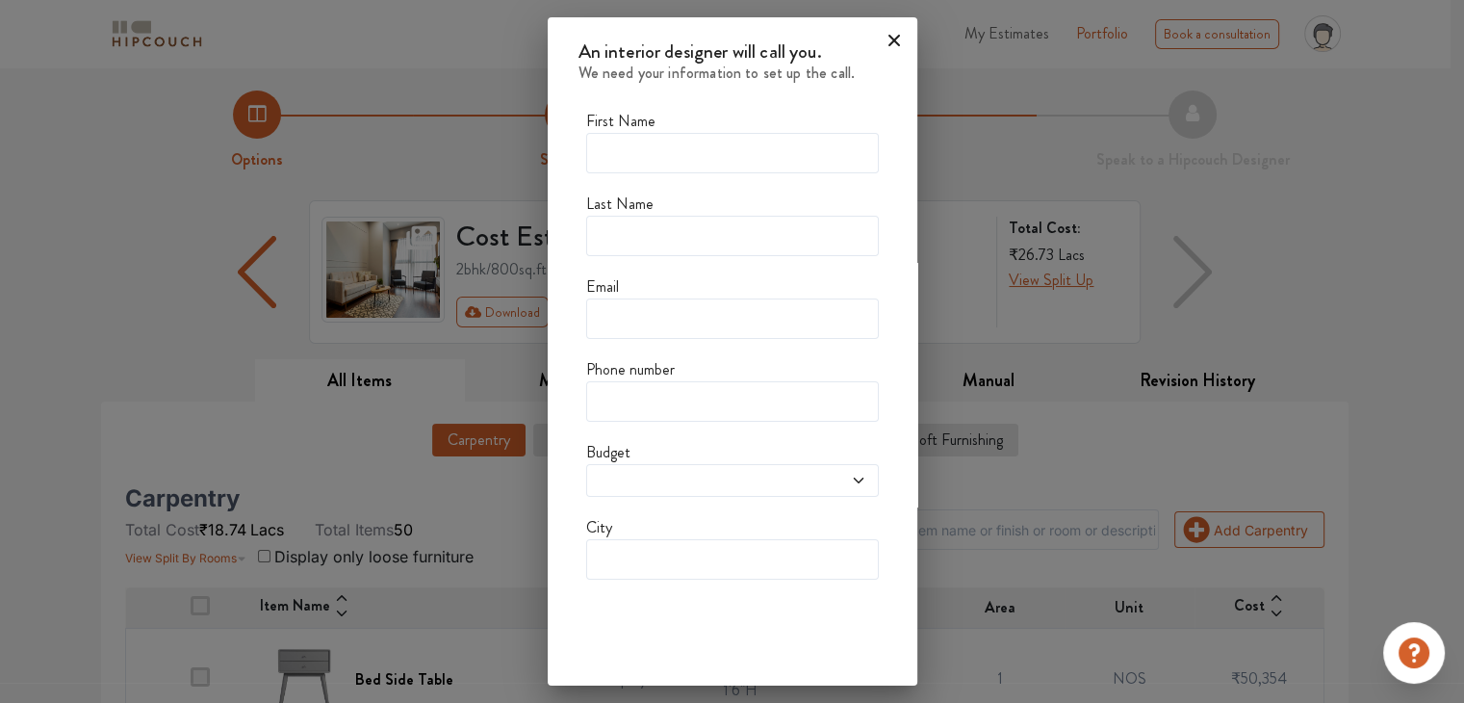
click at [893, 41] on icon at bounding box center [894, 40] width 31 height 31
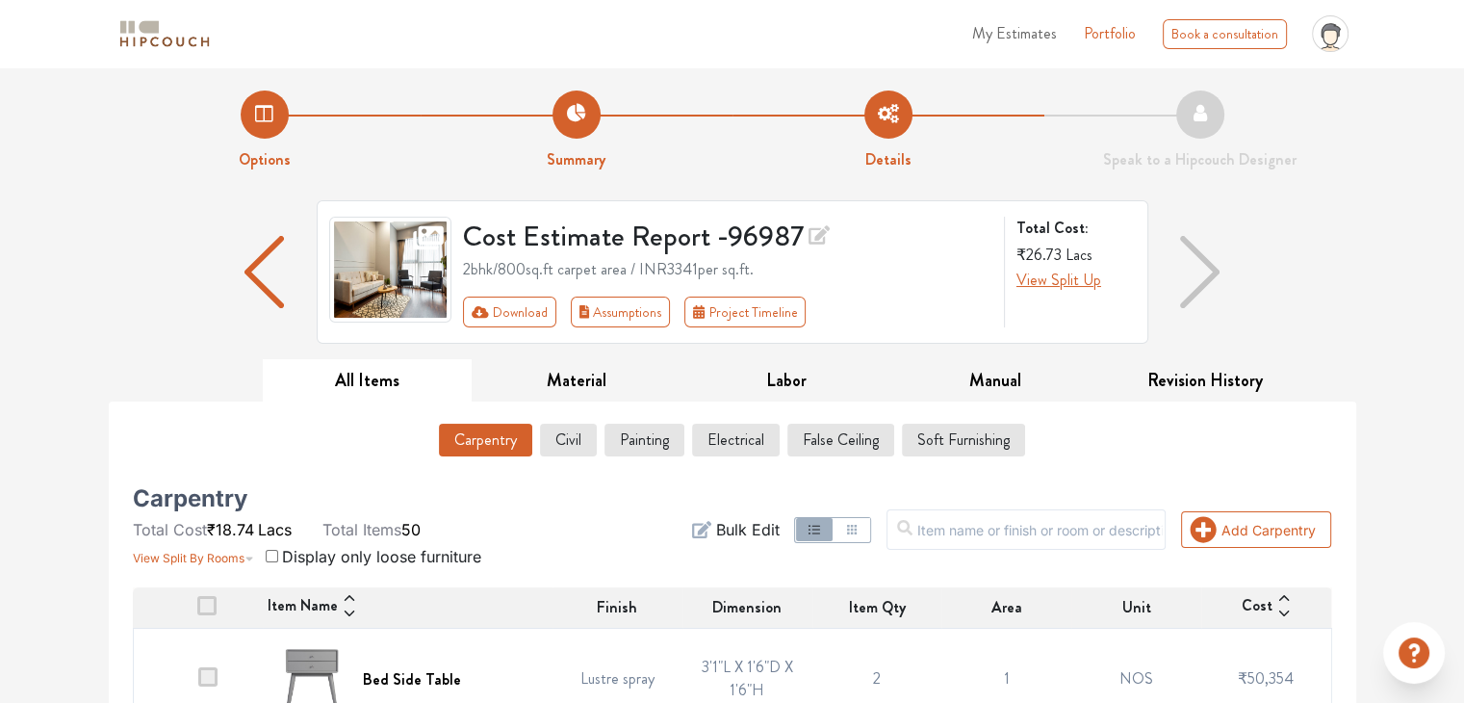
click at [1327, 38] on icon at bounding box center [1328, 37] width 13 height 14
click at [1284, 88] on link "Upload Boq" at bounding box center [1279, 84] width 152 height 28
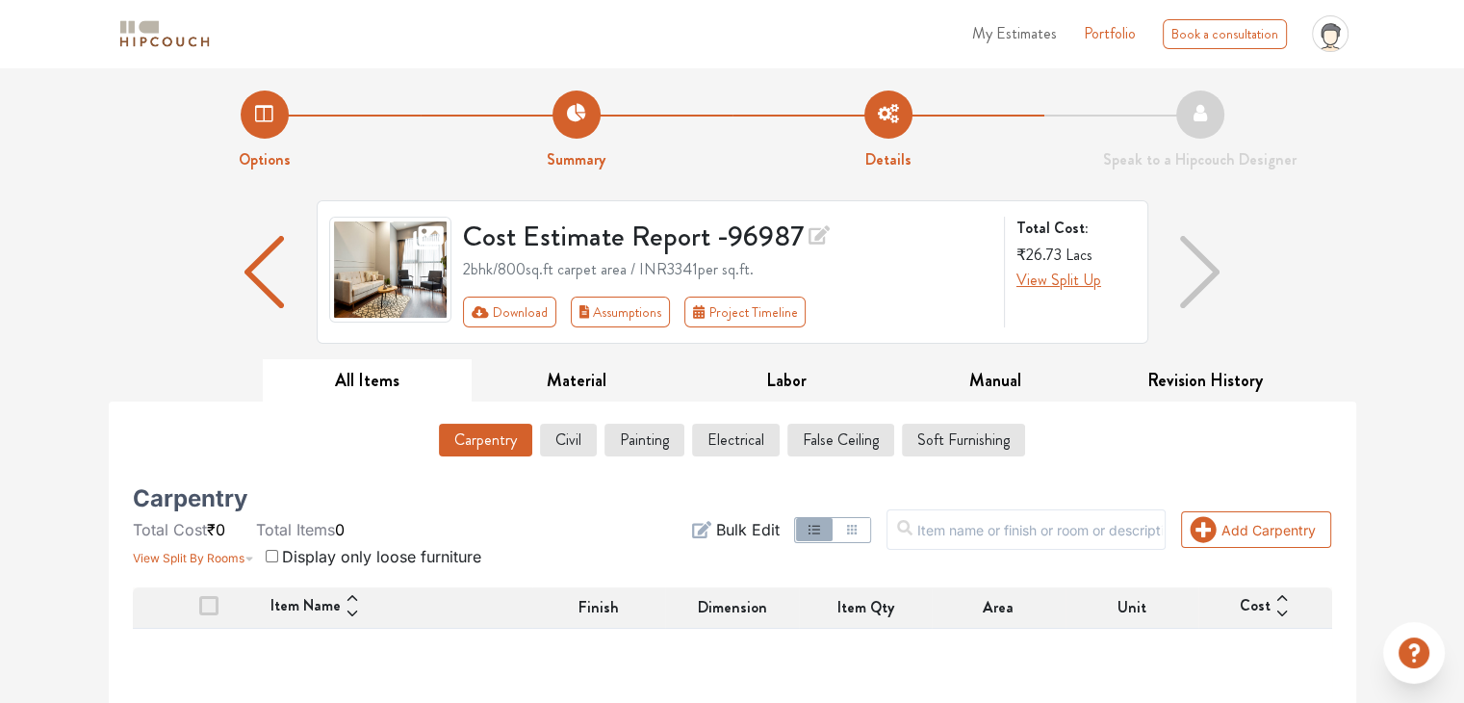
scroll to position [230, 0]
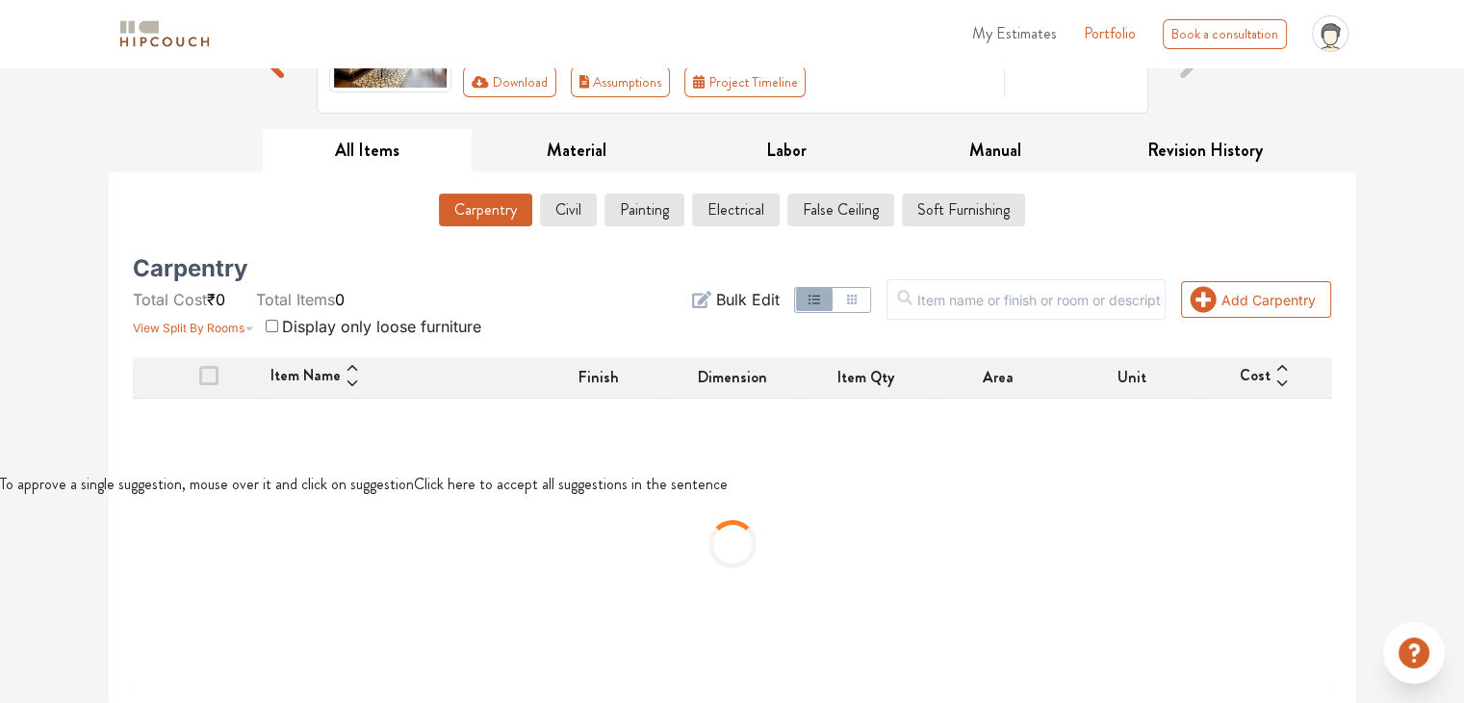
click at [869, 297] on button "button" at bounding box center [850, 299] width 37 height 23
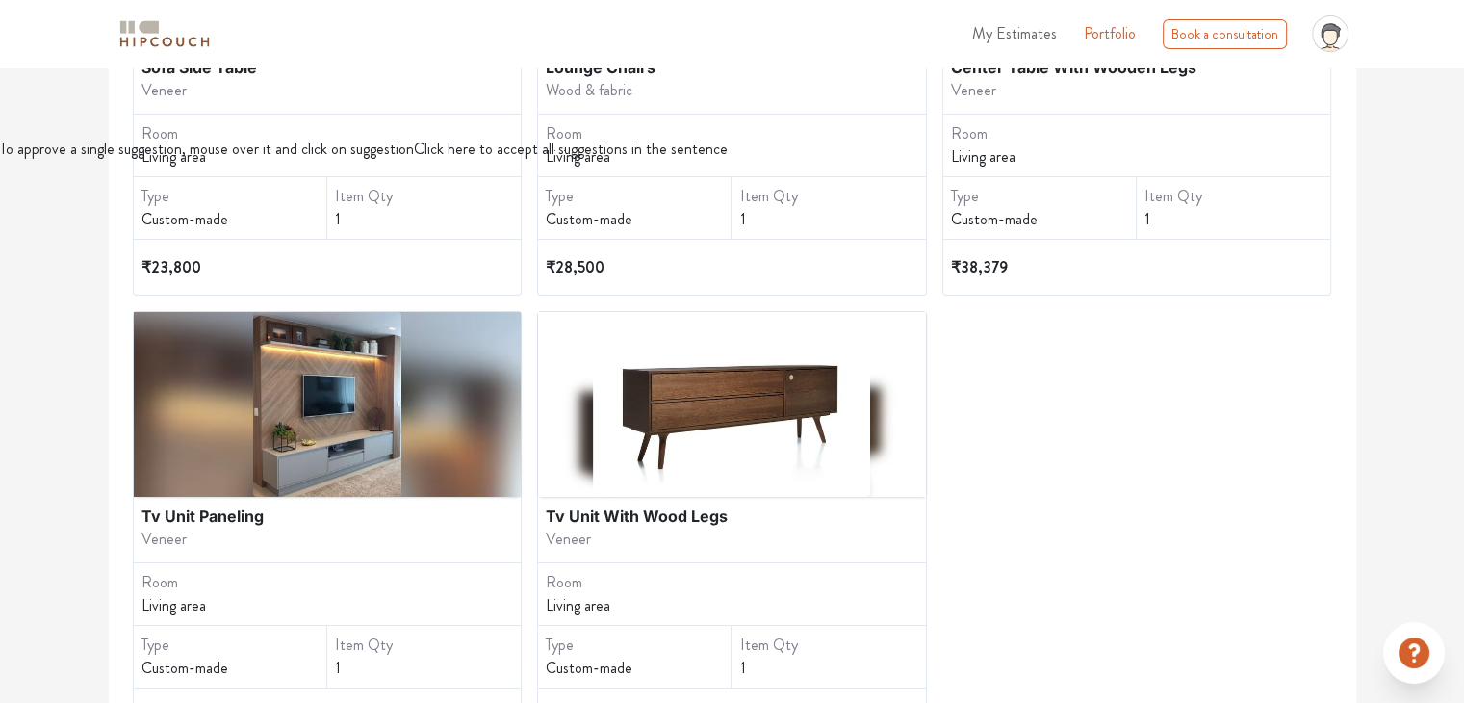
scroll to position [601, 0]
